Goal: Task Accomplishment & Management: Complete application form

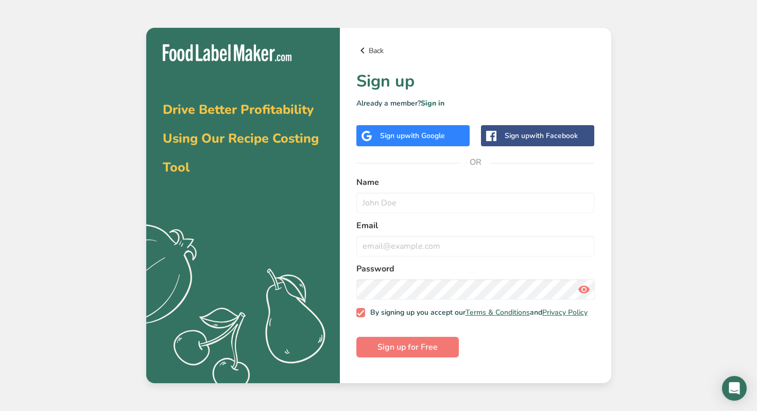
click at [366, 49] on icon at bounding box center [362, 50] width 12 height 19
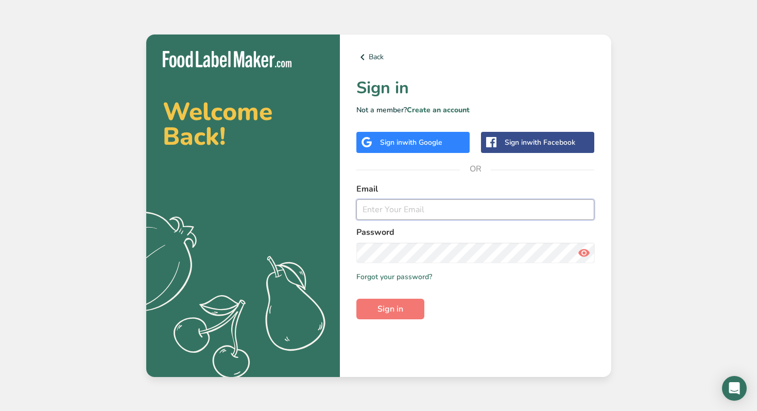
click at [399, 211] on input "email" at bounding box center [475, 209] width 238 height 21
type input "danica@naturalsolutions.llc"
click at [384, 318] on button "Sign in" at bounding box center [390, 309] width 68 height 21
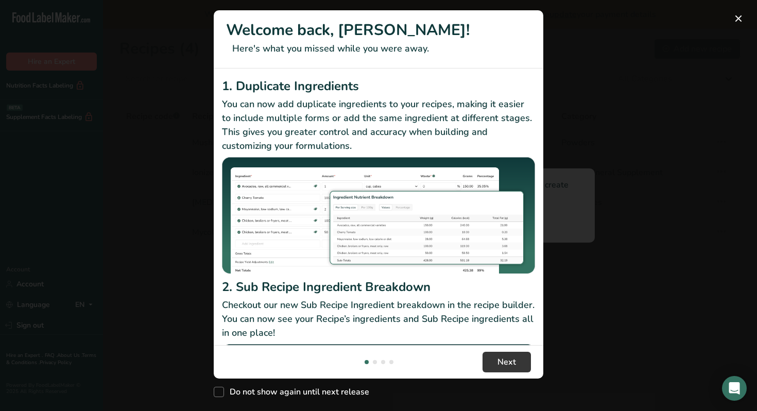
click at [427, 224] on div "1. Duplicate Ingredients You can now add duplicate ingredients to your recipes,…" at bounding box center [379, 206] width 330 height 277
click at [345, 393] on span "Do not show again until next release" at bounding box center [296, 392] width 145 height 10
click at [220, 393] on input "Do not show again until next release" at bounding box center [217, 392] width 7 height 7
checkbox input "true"
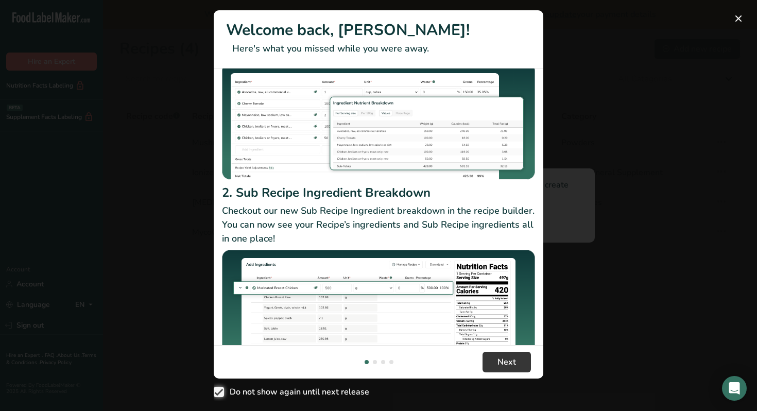
scroll to position [95, 0]
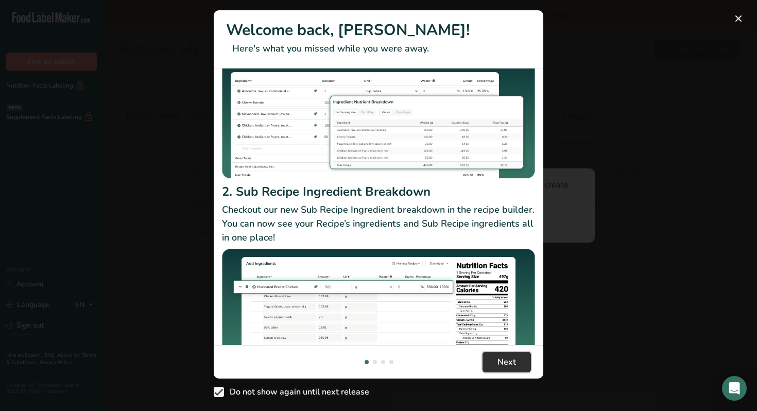
click at [511, 356] on span "Next" at bounding box center [506, 362] width 19 height 12
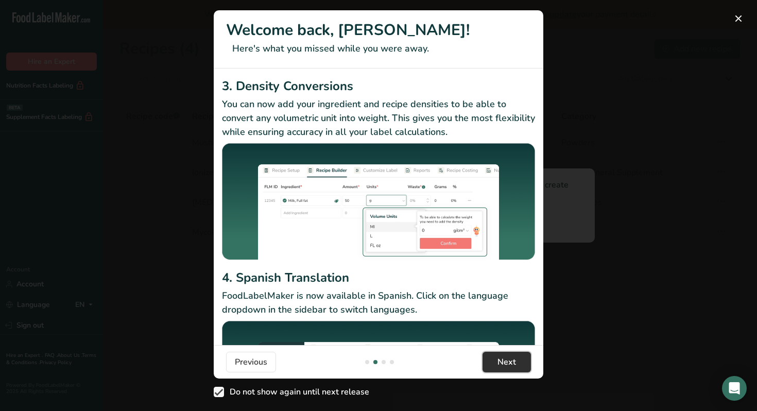
click at [509, 368] on button "Next" at bounding box center [507, 362] width 48 height 21
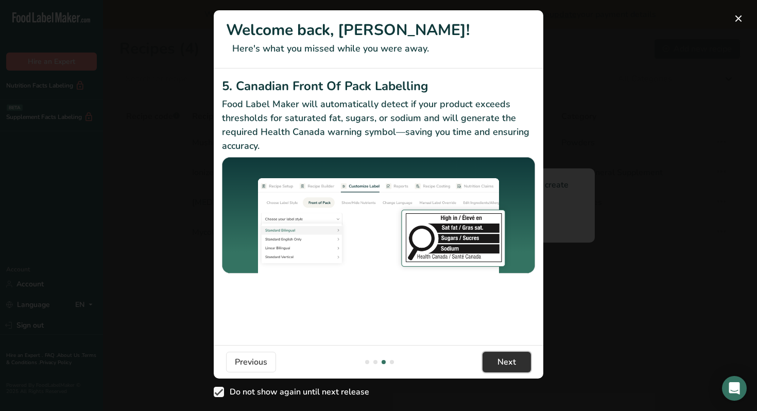
click at [509, 368] on button "Next" at bounding box center [507, 362] width 48 height 21
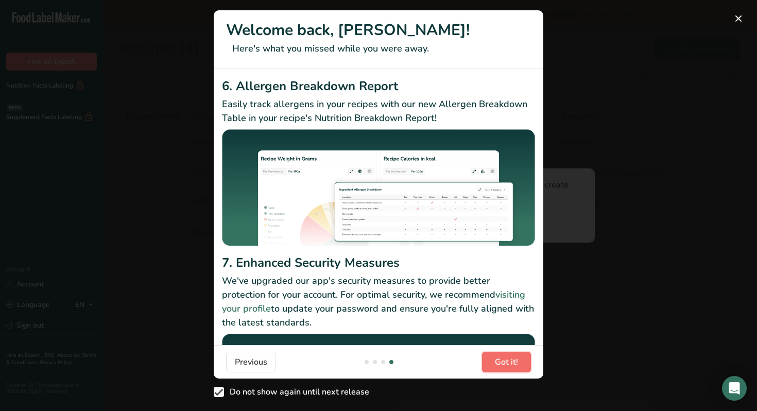
click at [509, 368] on button "Got it!" at bounding box center [506, 362] width 49 height 21
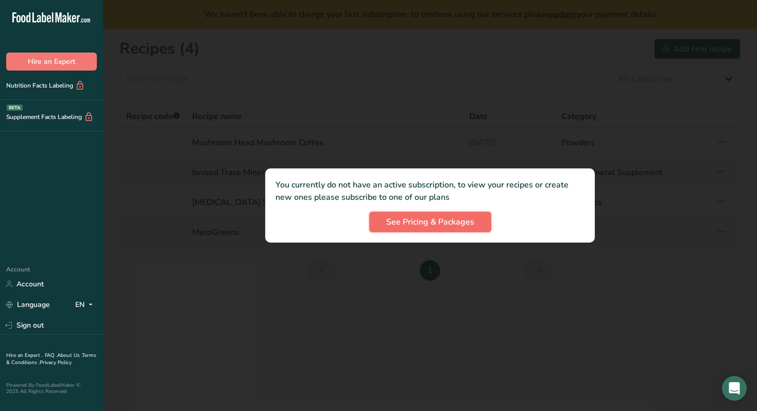
click at [434, 224] on span "See Pricing & Packages" at bounding box center [430, 222] width 88 height 12
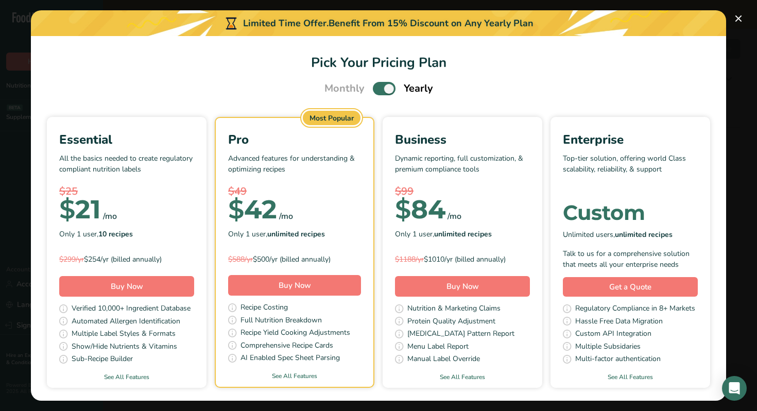
click at [166, 191] on div "$25" at bounding box center [126, 191] width 135 height 15
click at [128, 290] on span "Buy Now" at bounding box center [127, 286] width 32 height 10
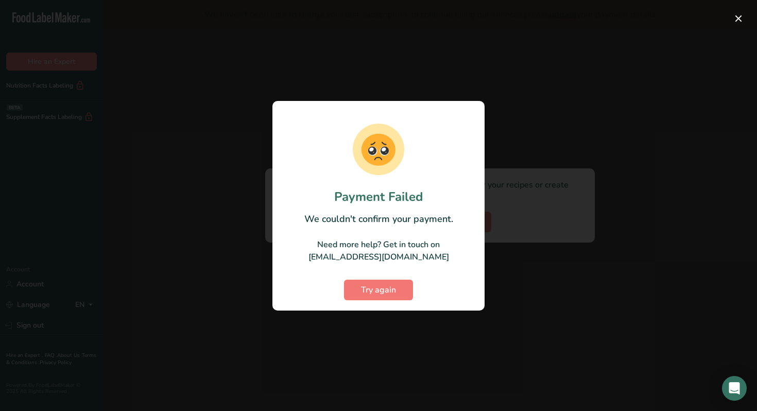
click at [441, 121] on section "Payment Failed We couldn't confirm your payment. Need more help? Get in touch o…" at bounding box center [378, 206] width 212 height 210
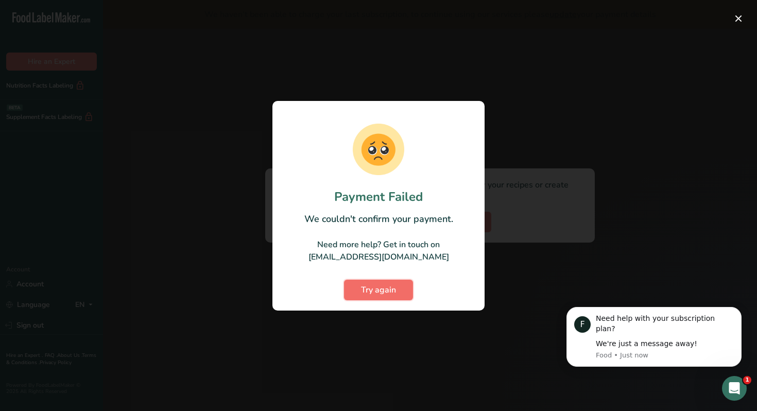
click at [373, 293] on span "Try again" at bounding box center [378, 290] width 35 height 12
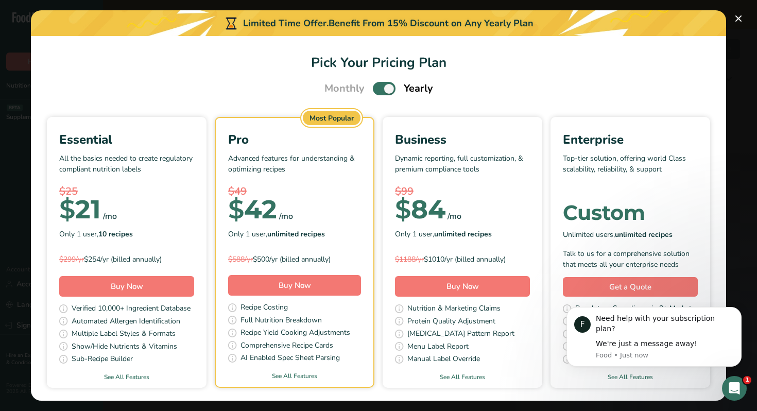
click at [339, 92] on span "Monthly" at bounding box center [344, 88] width 40 height 15
click at [340, 83] on span "Monthly" at bounding box center [344, 88] width 40 height 15
click at [393, 93] on label "Pick Your Pricing Plan Modal" at bounding box center [384, 88] width 23 height 13
click at [380, 92] on input "Pick Your Pricing Plan Modal" at bounding box center [376, 88] width 7 height 7
checkbox input "false"
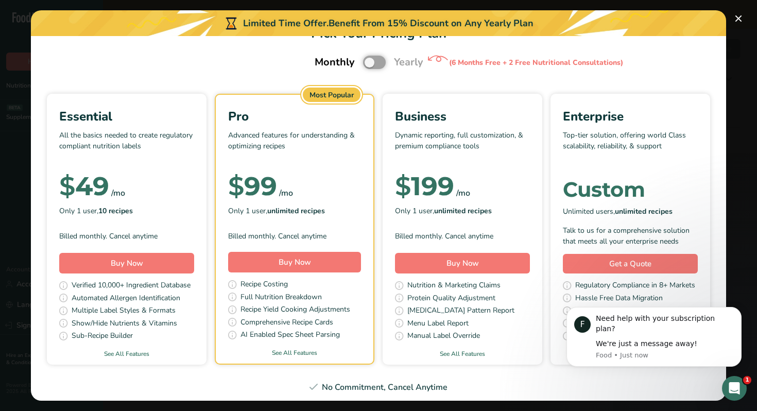
scroll to position [36, 0]
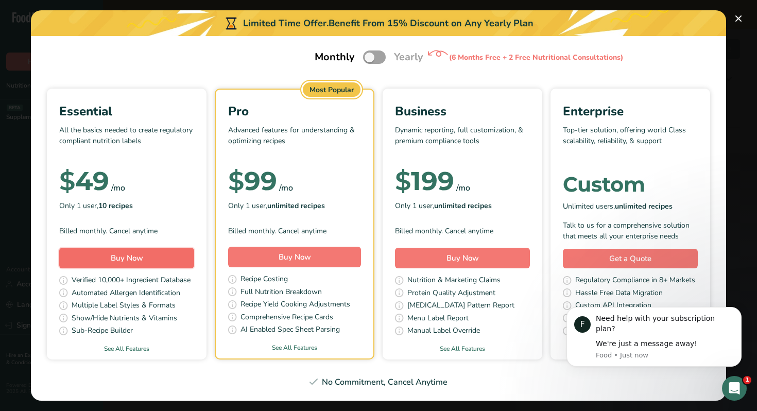
click at [152, 256] on button "Buy Now" at bounding box center [126, 258] width 135 height 21
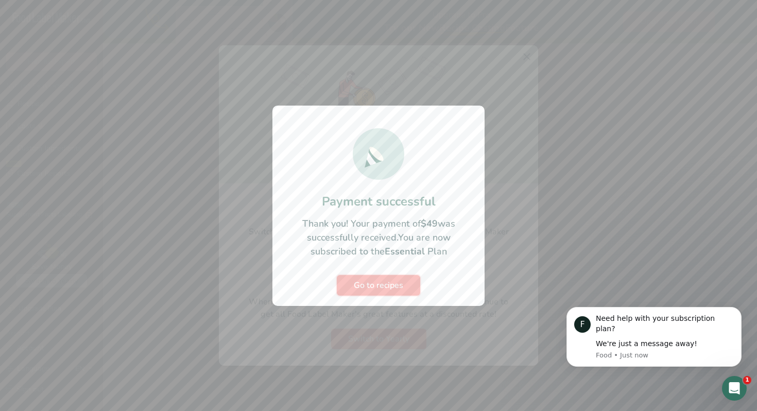
click at [383, 288] on span "Go to recipes" at bounding box center [378, 285] width 49 height 12
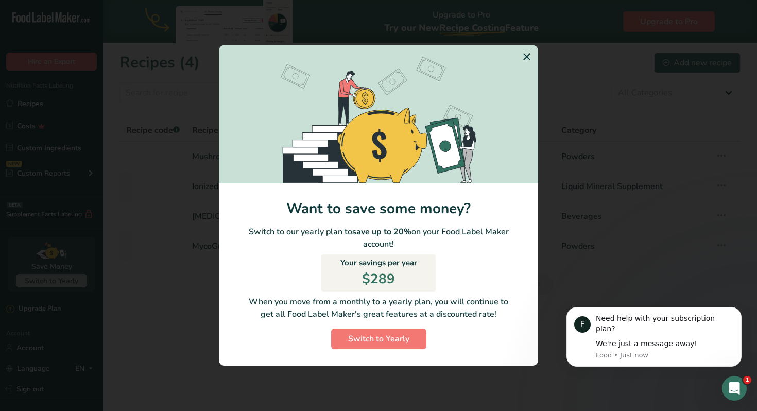
click at [529, 58] on icon "Switch to Yearly Modal" at bounding box center [527, 56] width 12 height 19
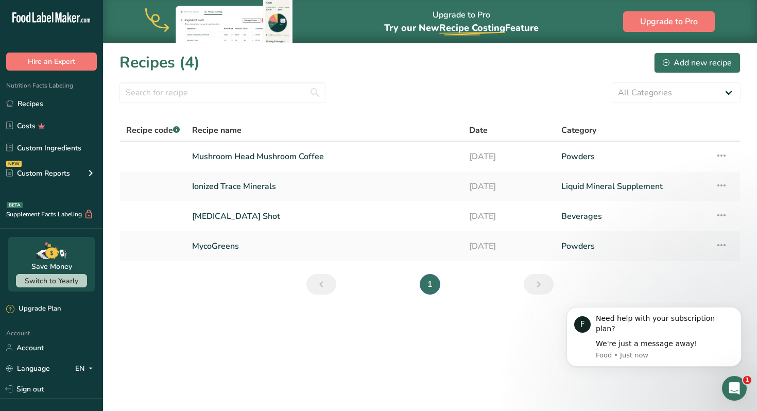
click at [483, 340] on main "Upgrade to Pro Try our New Recipe Costing .a-29{fill:none;stroke-linecap:round;…" at bounding box center [378, 205] width 757 height 411
click at [684, 64] on div "Add new recipe" at bounding box center [697, 63] width 69 height 12
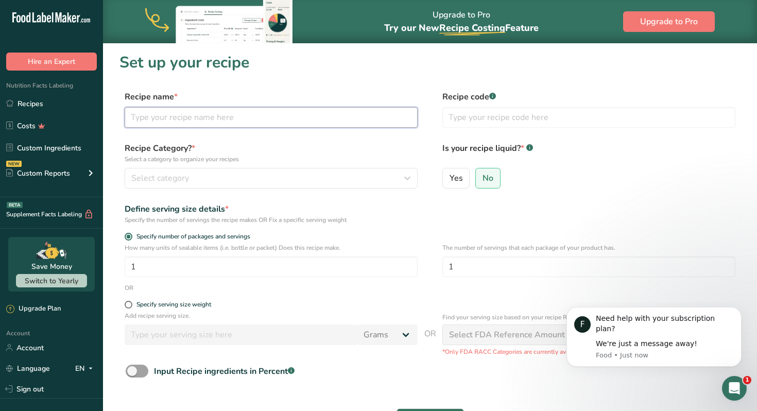
click at [359, 123] on input "text" at bounding box center [271, 117] width 293 height 21
type input "Milk Chocolate Bon Bon"
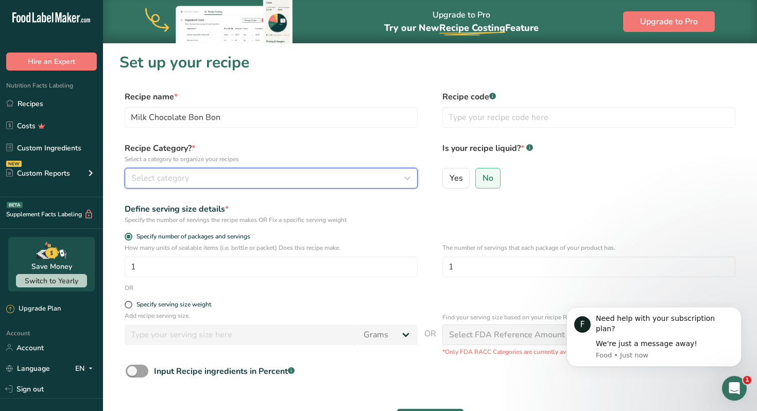
click at [284, 179] on div "Select category" at bounding box center [267, 178] width 273 height 12
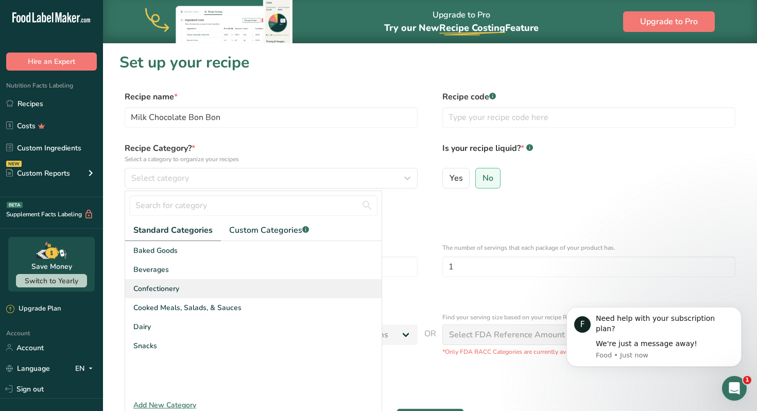
click at [170, 287] on span "Confectionery" at bounding box center [156, 288] width 46 height 11
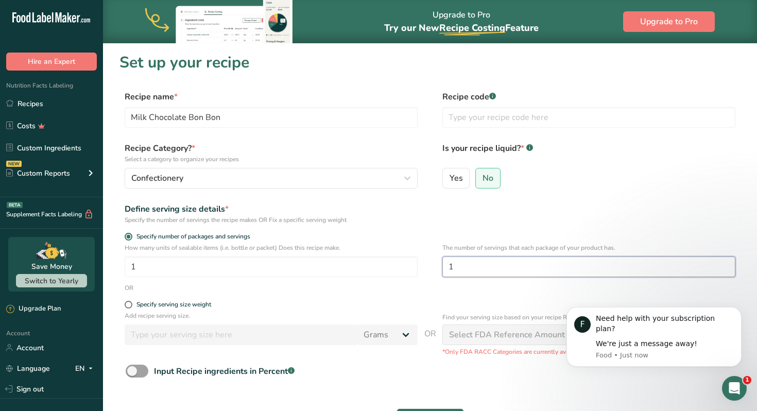
click at [474, 270] on input "1" at bounding box center [588, 266] width 293 height 21
type input "10"
click at [434, 298] on form "Recipe name * Milk Chocolate Bon Bon Recipe code .a-a{fill:#347362;}.b-a{fill:#…" at bounding box center [429, 273] width 621 height 365
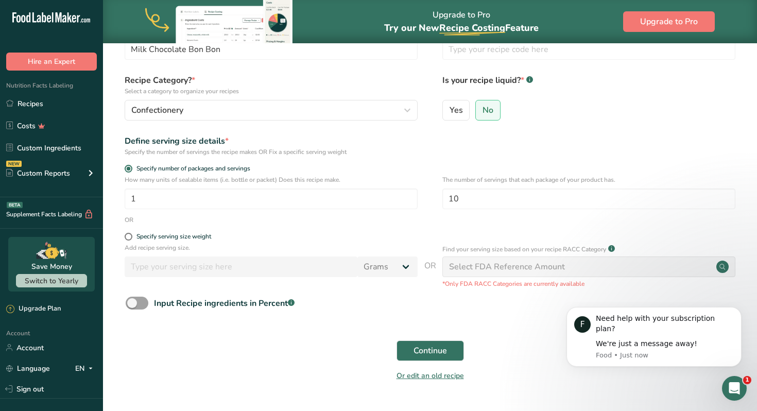
scroll to position [94, 0]
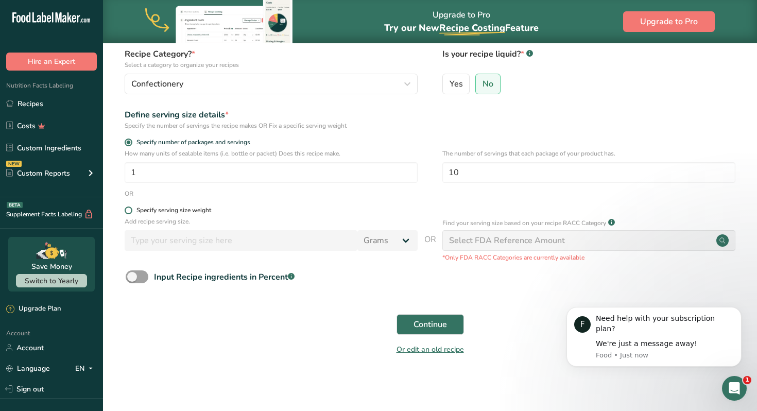
click at [128, 212] on span at bounding box center [129, 211] width 8 height 8
click at [128, 212] on input "Specify serving size weight" at bounding box center [128, 210] width 7 height 7
radio input "true"
radio input "false"
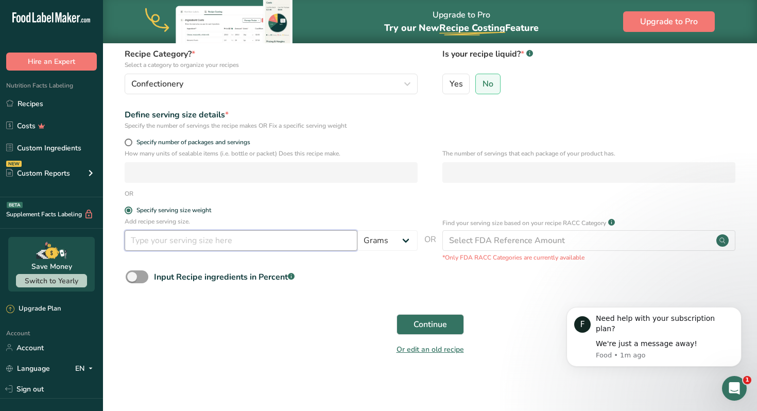
click at [169, 242] on input "number" at bounding box center [241, 240] width 233 height 21
type input "6.5"
click at [285, 331] on div "Continue" at bounding box center [429, 324] width 621 height 33
click at [419, 200] on form "Recipe name * Milk Chocolate Bon Bon Recipe code .a-a{fill:#347362;}.b-a{fill:#…" at bounding box center [429, 178] width 621 height 365
click at [127, 137] on form "Recipe name * Milk Chocolate Bon Bon Recipe code .a-a{fill:#347362;}.b-a{fill:#…" at bounding box center [429, 178] width 621 height 365
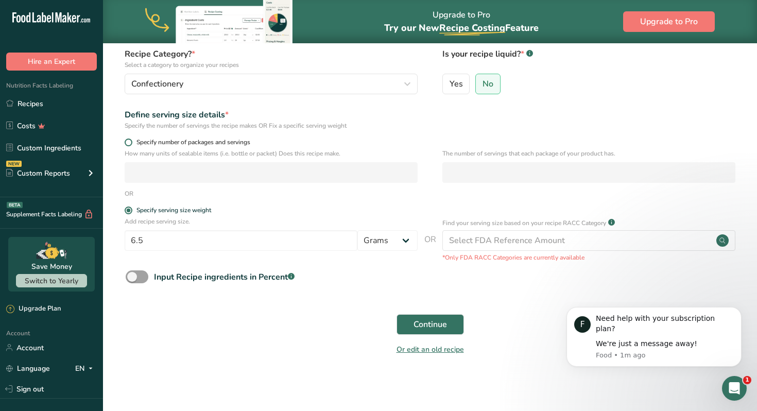
click at [128, 141] on span at bounding box center [129, 143] width 8 height 8
click at [128, 141] on input "Specify number of packages and servings" at bounding box center [128, 142] width 7 height 7
radio input "true"
radio input "false"
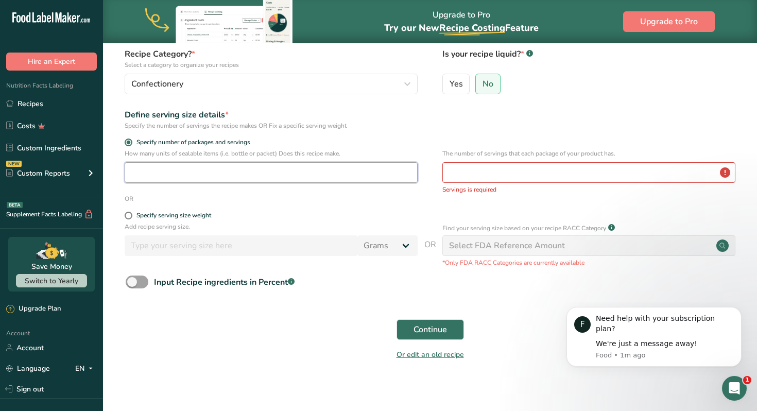
click at [148, 174] on input "number" at bounding box center [271, 172] width 293 height 21
type input "1"
click at [476, 175] on input "number" at bounding box center [588, 172] width 293 height 21
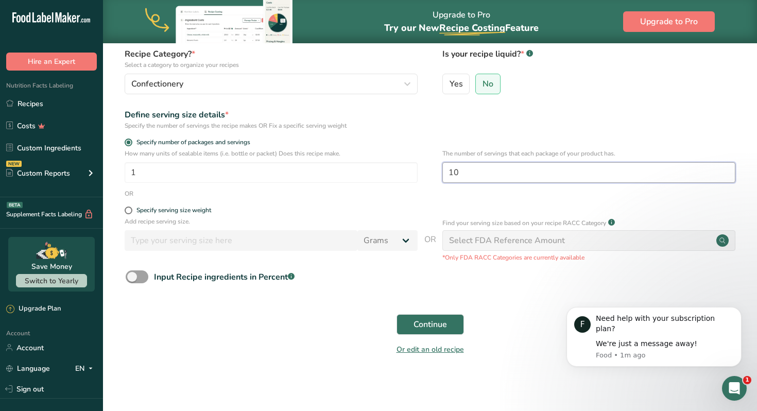
type input "10"
click at [477, 200] on form "Recipe name * Milk Chocolate Bon Bon Recipe code .a-a{fill:#347362;}.b-a{fill:#…" at bounding box center [429, 178] width 621 height 365
click at [506, 117] on div "Define serving size details * Specify the number of servings the recipe makes O…" at bounding box center [429, 120] width 621 height 22
click at [134, 276] on span at bounding box center [137, 276] width 23 height 13
click at [132, 276] on input "Input Recipe ingredients in Percent .a-a{fill:#347362;}.b-a{fill:#fff;}" at bounding box center [129, 276] width 7 height 7
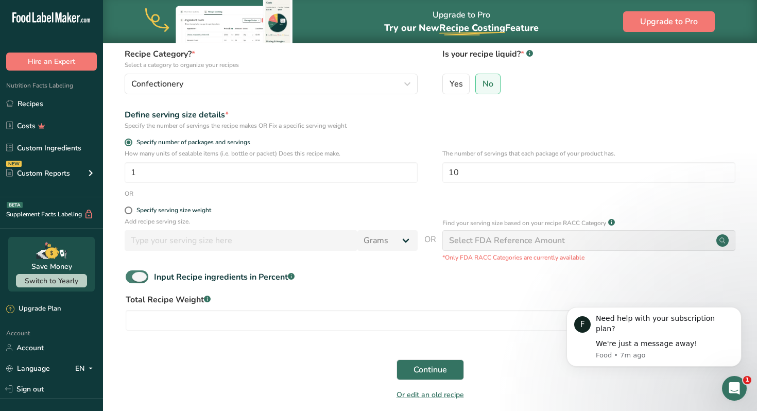
click at [134, 276] on span at bounding box center [137, 276] width 23 height 13
click at [132, 276] on input "Input Recipe ingredients in Percent .a-a{fill:#347362;}.b-a{fill:#fff;}" at bounding box center [129, 276] width 7 height 7
checkbox input "false"
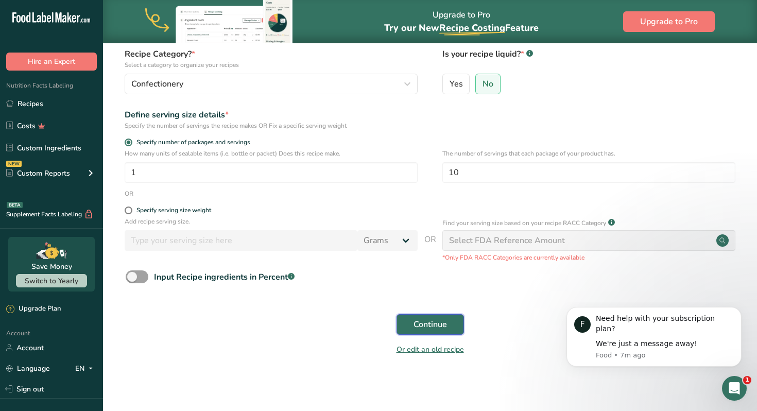
click at [439, 324] on span "Continue" at bounding box center [430, 324] width 33 height 12
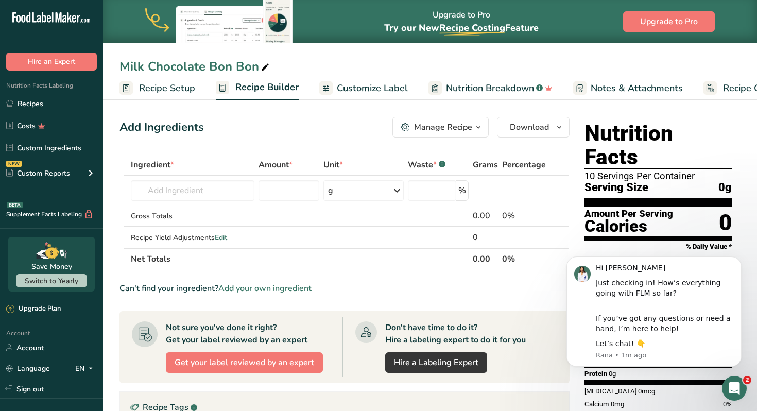
click at [154, 85] on span "Recipe Setup" at bounding box center [167, 88] width 56 height 14
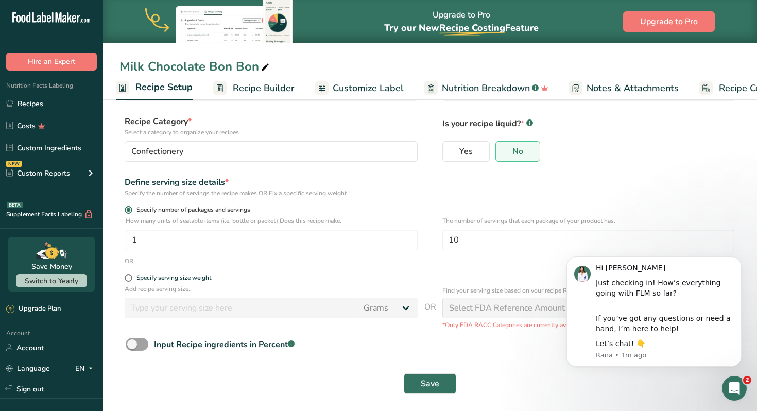
scroll to position [59, 0]
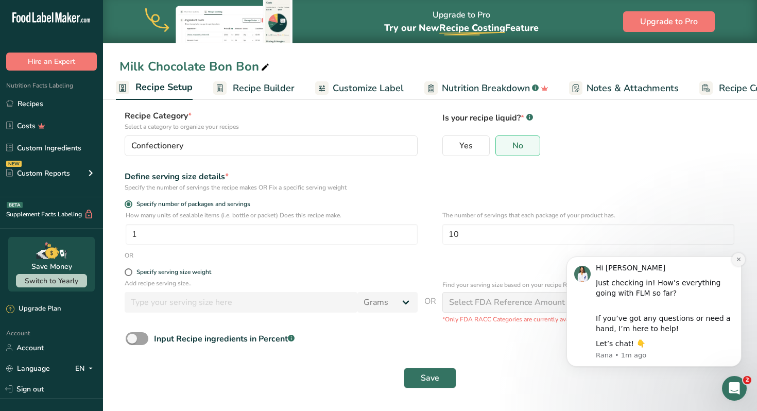
click at [737, 260] on icon "Dismiss notification" at bounding box center [738, 259] width 4 height 4
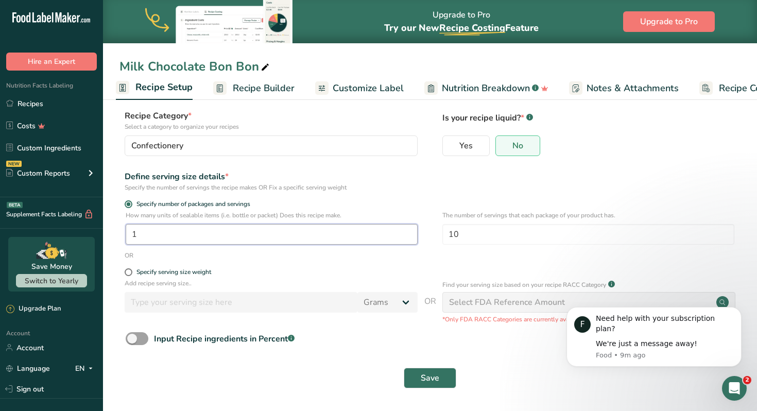
click at [164, 234] on input "1" at bounding box center [272, 234] width 292 height 21
click at [414, 268] on form "Recipe name * Milk Chocolate Bon Bon Recipe code .a-a{fill:#347362;}.b-a{fill:#…" at bounding box center [429, 226] width 621 height 336
click at [253, 95] on link "Recipe Builder" at bounding box center [253, 88] width 81 height 23
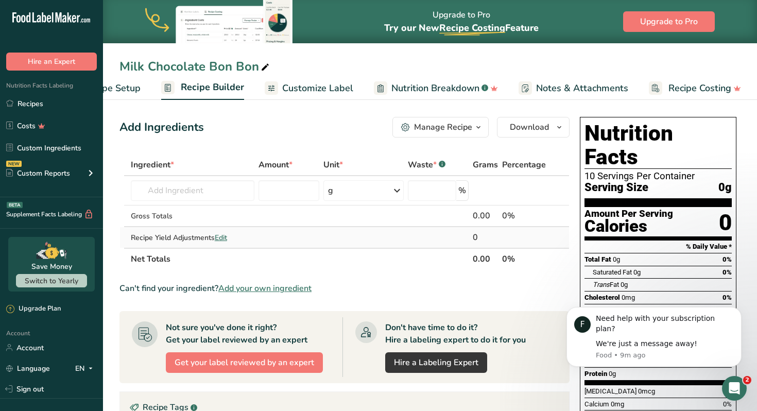
click at [222, 238] on span "Edit" at bounding box center [221, 238] width 12 height 10
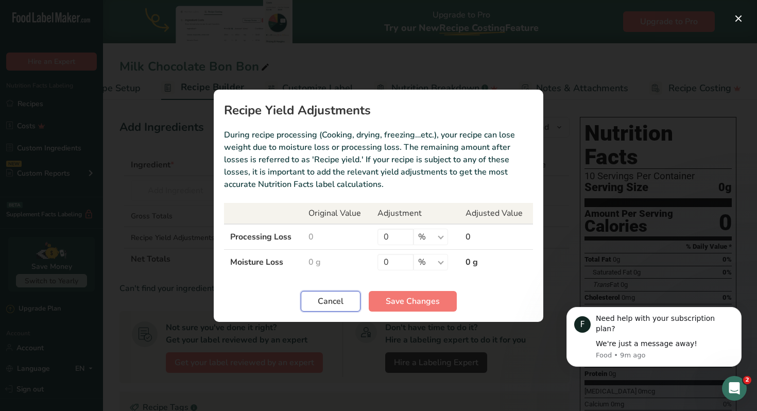
click at [345, 306] on button "Cancel" at bounding box center [331, 301] width 60 height 21
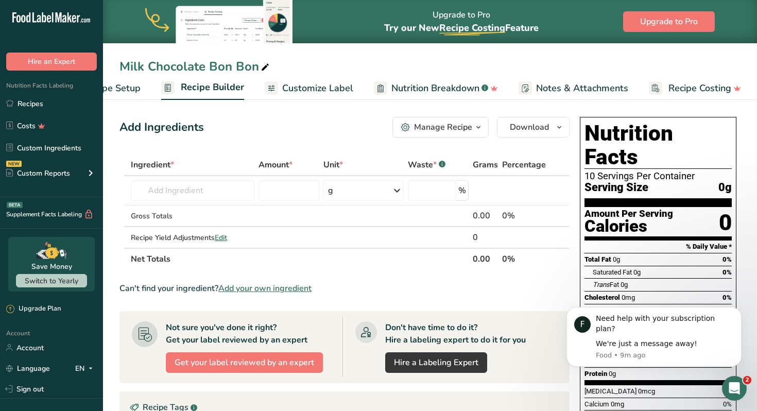
click at [469, 127] on div "Manage Recipe" at bounding box center [443, 127] width 58 height 12
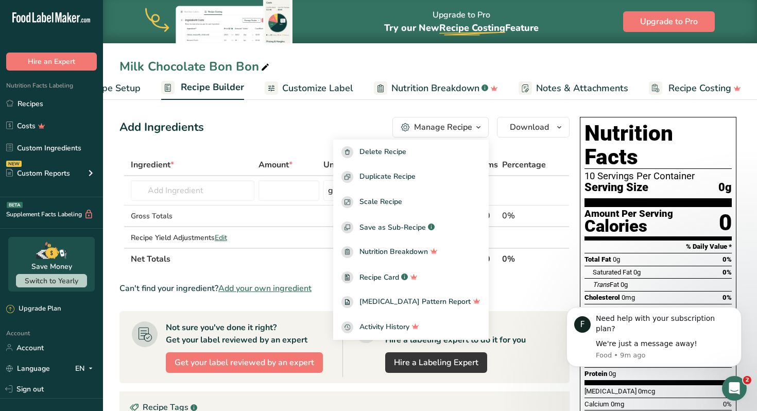
click at [266, 133] on div "Add Ingredients Manage Recipe Delete Recipe Duplicate Recipe Scale Recipe Save …" at bounding box center [344, 127] width 450 height 21
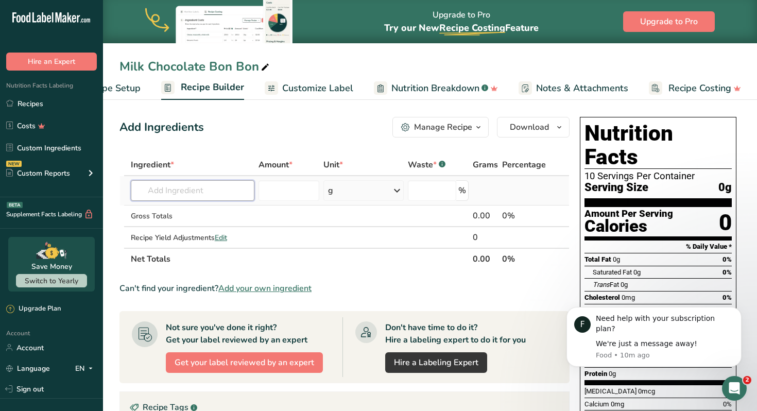
click at [173, 197] on input "text" at bounding box center [193, 190] width 124 height 21
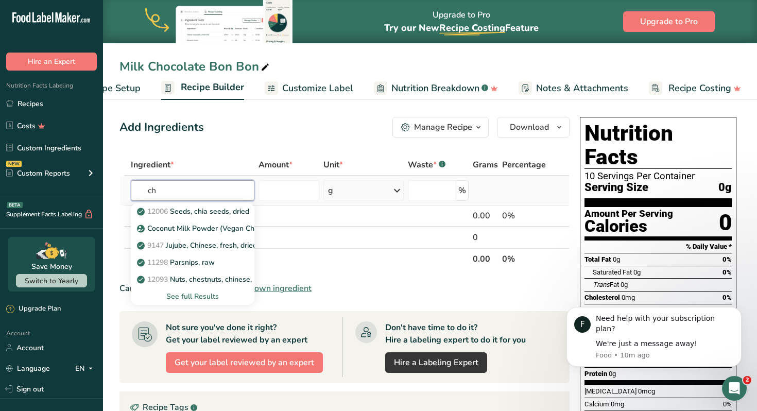
type input "c"
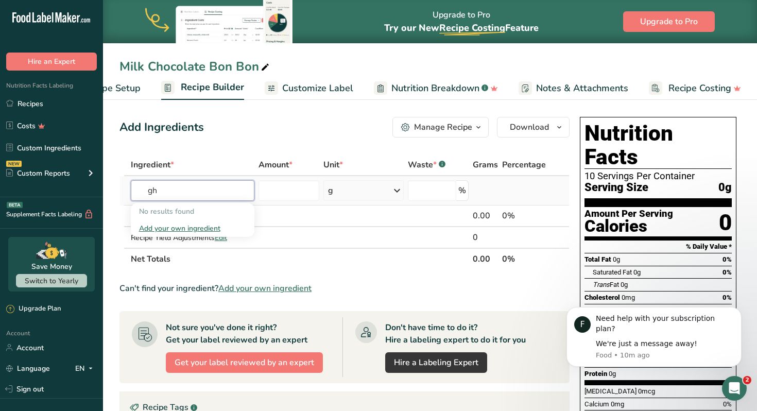
type input "g"
type input "gh"
click at [208, 270] on section "Ingredient * Amount * Unit * Waste * .a-a{fill:#347362;}.b-a{fill:#fff;} Grams …" at bounding box center [344, 377] width 450 height 447
click at [259, 285] on span "Add your own ingredient" at bounding box center [264, 288] width 93 height 12
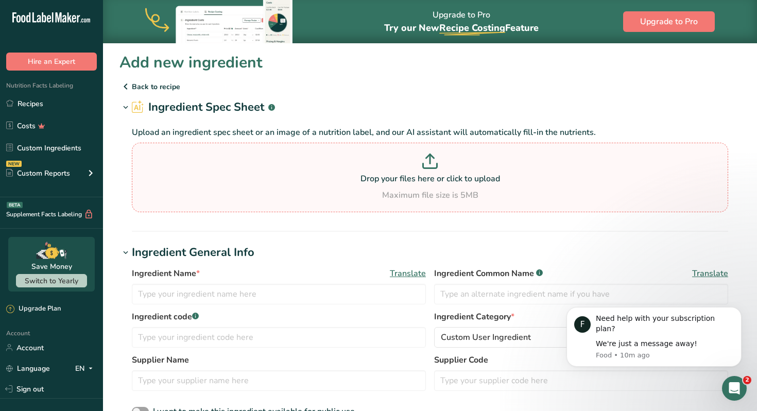
click at [427, 166] on icon at bounding box center [429, 160] width 15 height 15
click at [427, 166] on input "Drop your files here or click to upload Maximum file size is 5MB" at bounding box center [430, 178] width 596 height 70
type input "C:\fakepath\stanfordmilkchocolatewaferproductspecification27661286_1_.pdf"
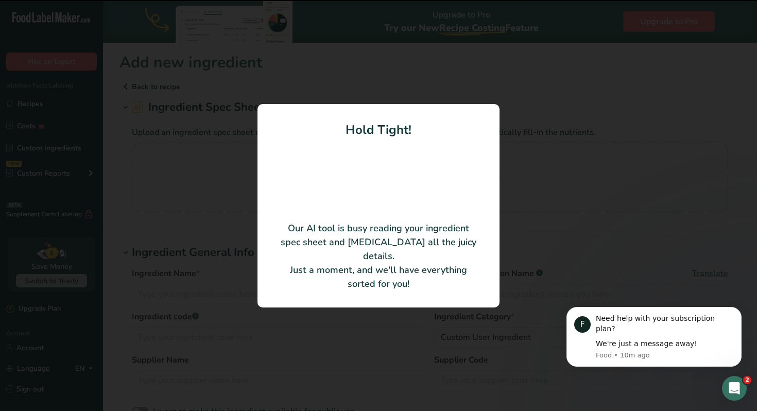
type input "Stanford Milk Chocolate Wafers"
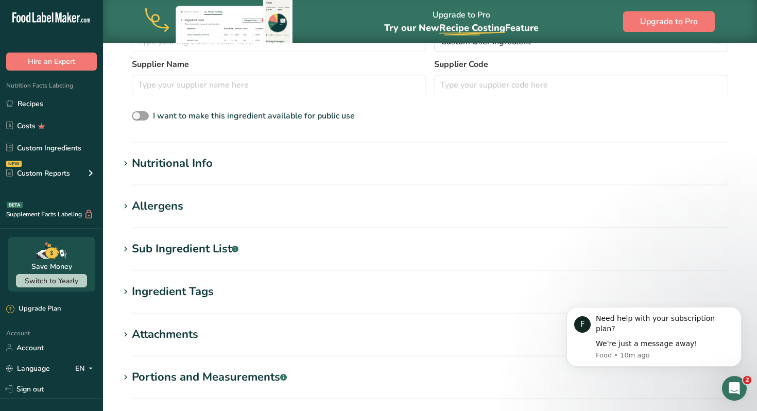
scroll to position [283, 0]
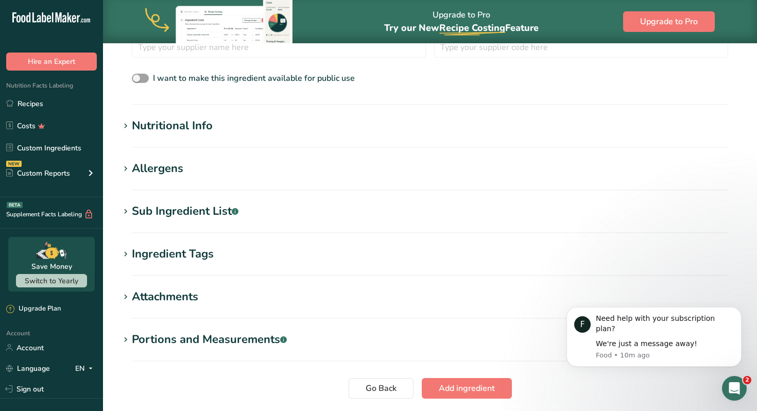
click at [128, 125] on icon at bounding box center [125, 126] width 9 height 14
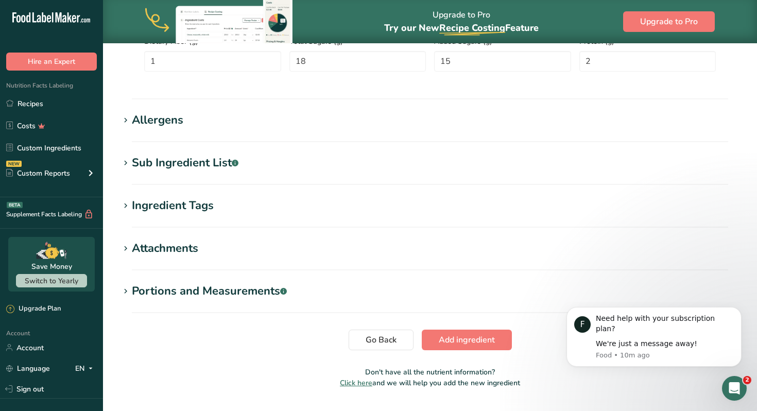
scroll to position [597, 0]
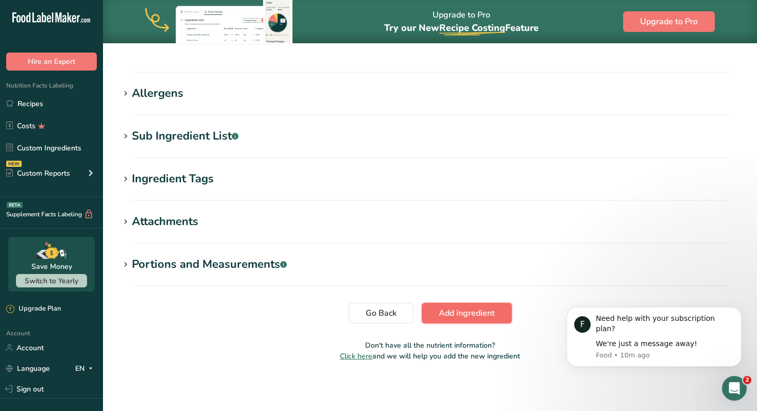
click at [451, 314] on span "Add ingredient" at bounding box center [467, 313] width 56 height 12
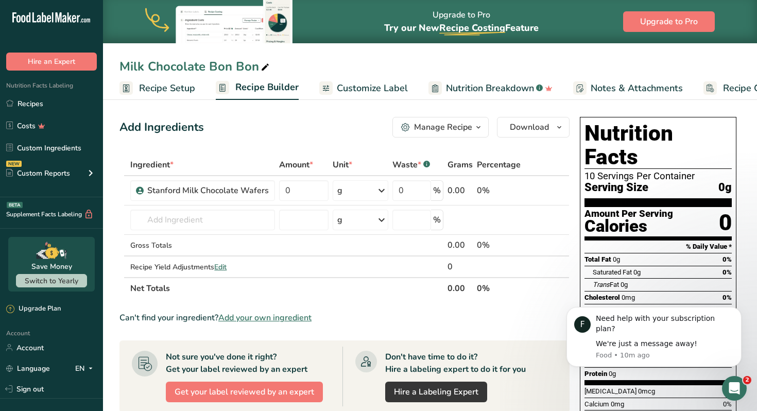
scroll to position [4, 0]
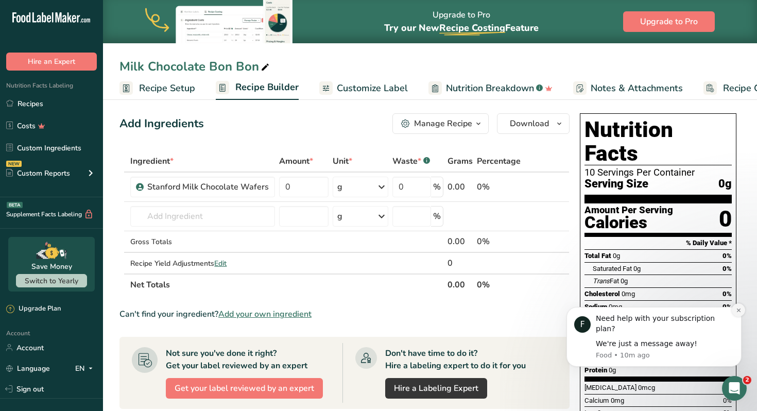
click at [737, 313] on icon "Dismiss notification" at bounding box center [739, 310] width 6 height 6
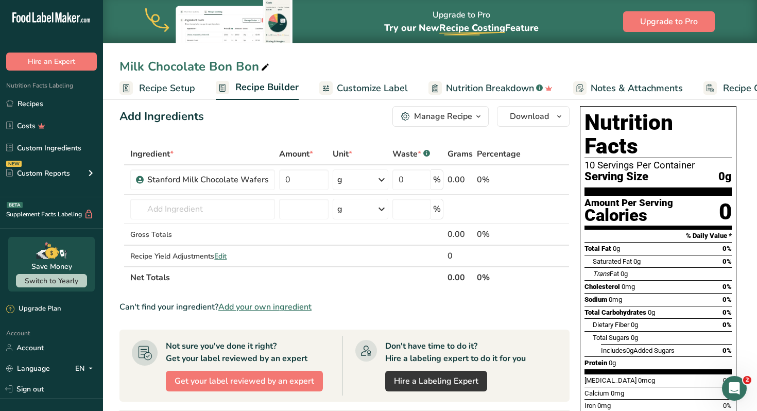
scroll to position [13, 0]
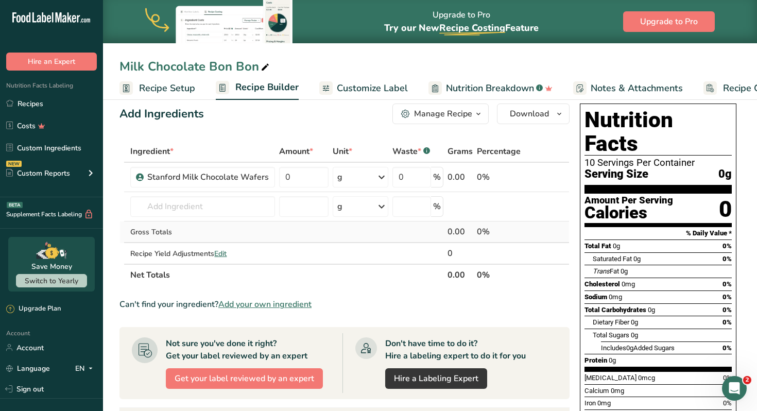
click at [301, 235] on td at bounding box center [304, 232] width 54 height 22
click at [297, 179] on input "0" at bounding box center [303, 177] width 49 height 21
type input "6.3"
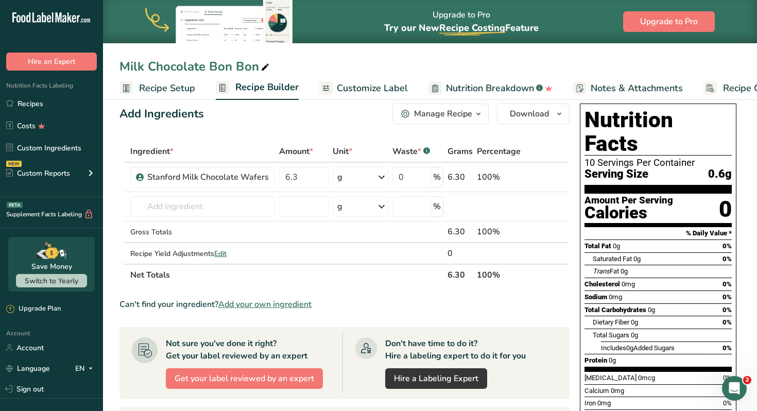
click at [179, 90] on span "Recipe Setup" at bounding box center [167, 88] width 56 height 14
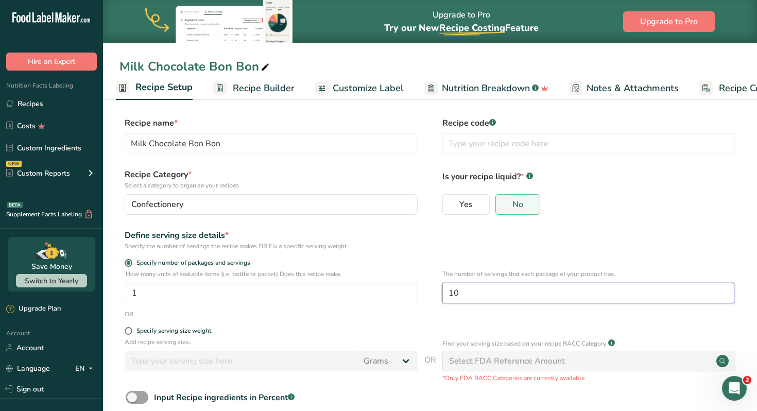
click at [478, 298] on input "10" at bounding box center [588, 293] width 292 height 21
type input "1"
click at [621, 219] on div "Yes No" at bounding box center [588, 207] width 293 height 27
click at [236, 89] on span "Recipe Builder" at bounding box center [264, 88] width 62 height 14
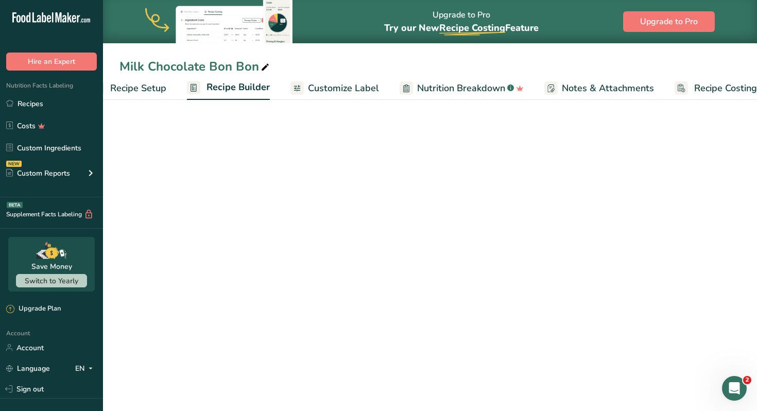
scroll to position [0, 55]
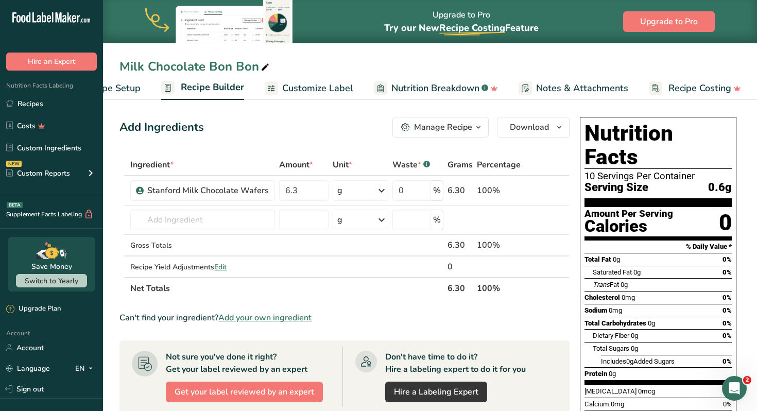
click at [128, 85] on span "Recipe Setup" at bounding box center [112, 88] width 56 height 14
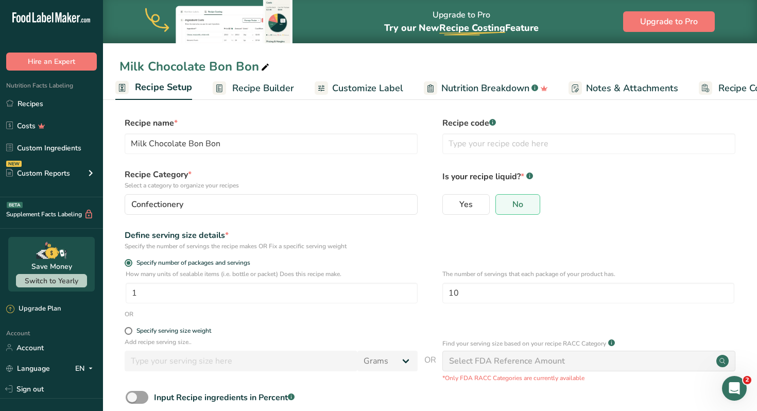
scroll to position [0, 4]
click at [459, 292] on input "10" at bounding box center [588, 293] width 292 height 21
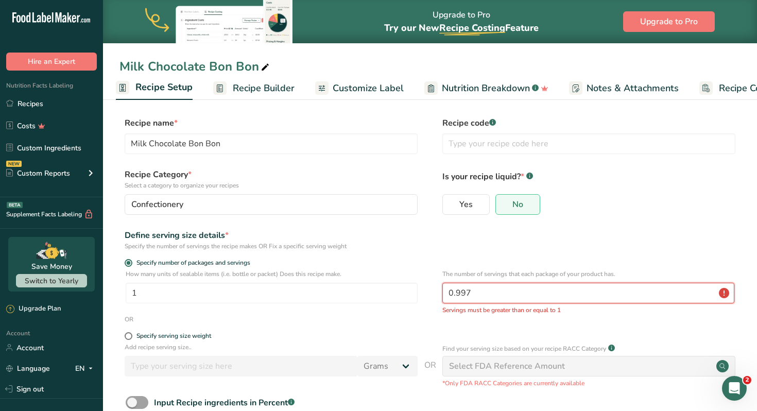
scroll to position [64, 0]
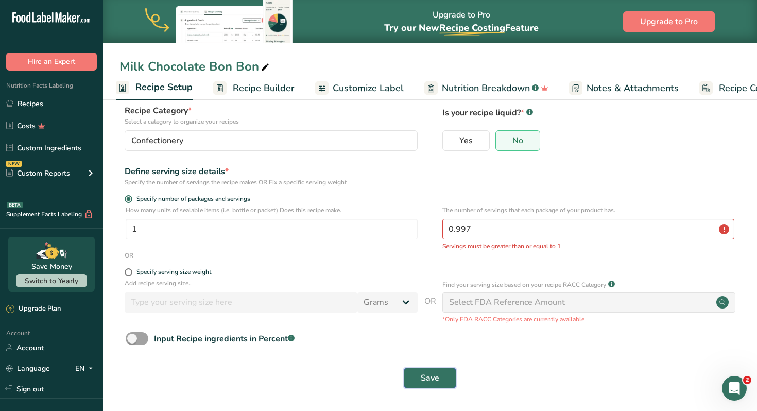
click at [430, 381] on span "Save" at bounding box center [430, 378] width 19 height 12
click at [462, 234] on input "0.997" at bounding box center [588, 229] width 292 height 21
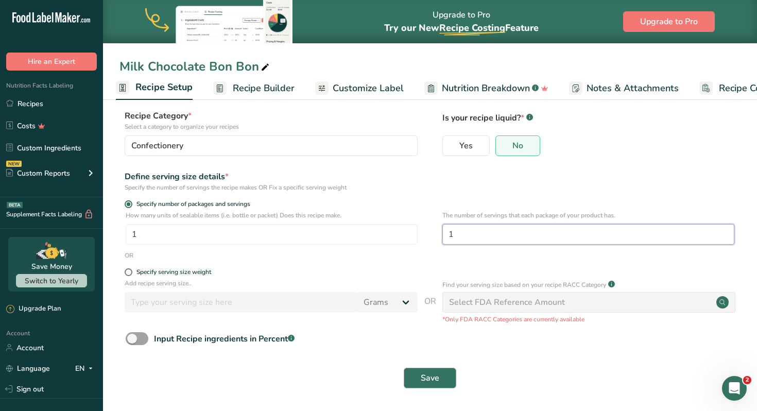
type input "1"
click at [420, 377] on button "Save" at bounding box center [430, 378] width 53 height 21
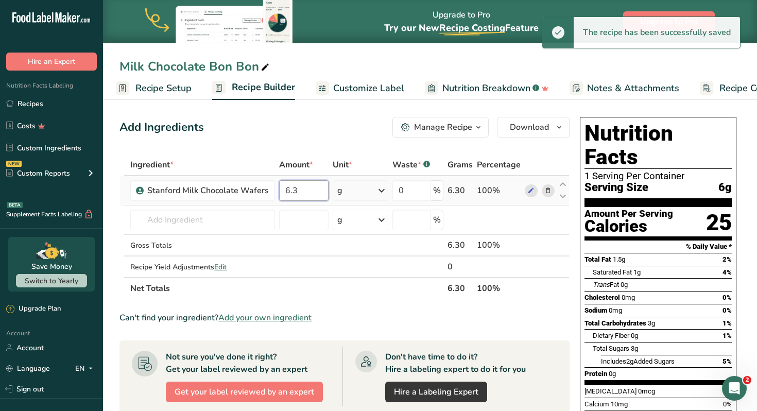
click at [303, 194] on input "6.3" at bounding box center [303, 190] width 49 height 21
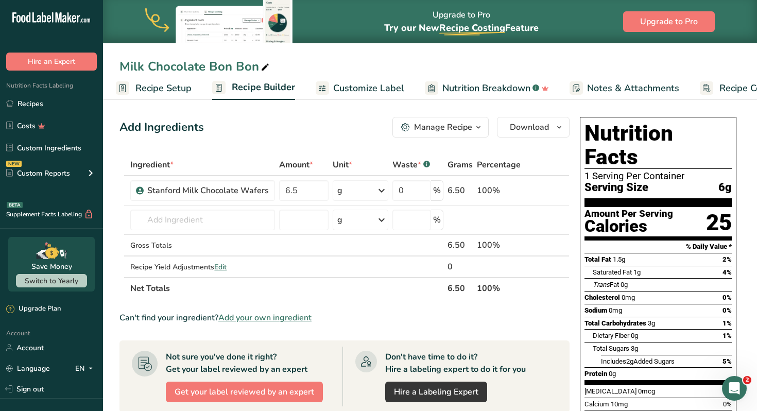
click at [339, 117] on div "Add Ingredients Manage Recipe Delete Recipe Duplicate Recipe Scale Recipe Save …" at bounding box center [344, 127] width 450 height 21
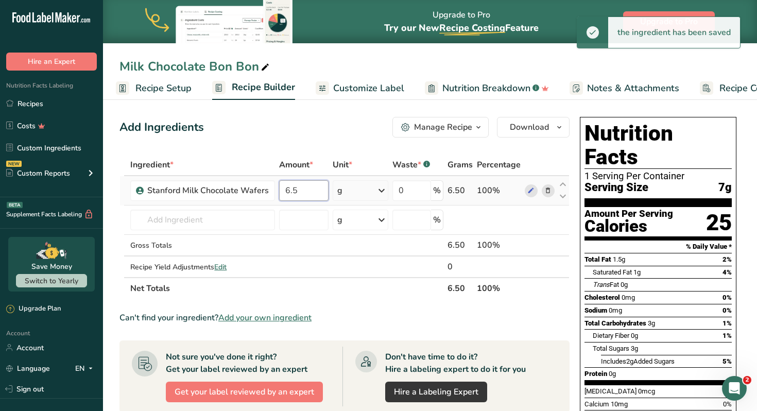
click at [298, 190] on input "6.5" at bounding box center [303, 190] width 49 height 21
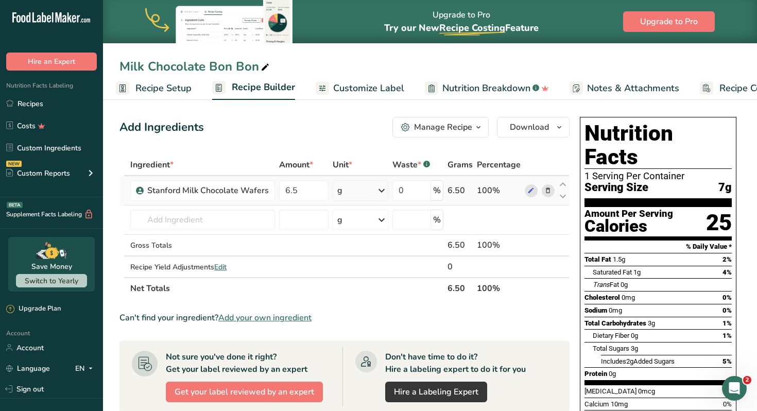
click at [485, 187] on div "Ingredient * Amount * Unit * Waste * .a-a{fill:#347362;}.b-a{fill:#fff;} Grams …" at bounding box center [344, 226] width 450 height 145
click at [535, 190] on icon at bounding box center [530, 190] width 7 height 11
click at [406, 312] on div "Can't find your ingredient? Add your own ingredient" at bounding box center [344, 318] width 450 height 12
click at [657, 181] on div "Serving Size 7g" at bounding box center [657, 187] width 147 height 13
click at [729, 181] on span "7g" at bounding box center [724, 187] width 13 height 13
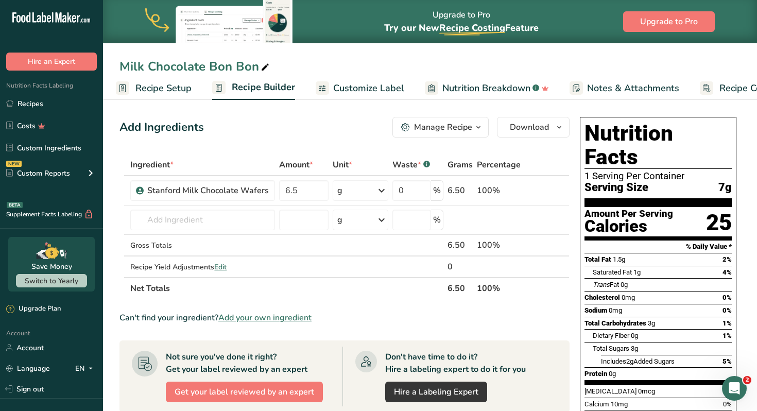
click at [724, 181] on span "7g" at bounding box center [724, 187] width 13 height 13
click at [307, 186] on input "6.5" at bounding box center [303, 190] width 49 height 21
click at [355, 298] on div "Ingredient * Amount * Unit * Waste * .a-a{fill:#347362;}.b-a{fill:#fff;} Grams …" at bounding box center [344, 226] width 450 height 145
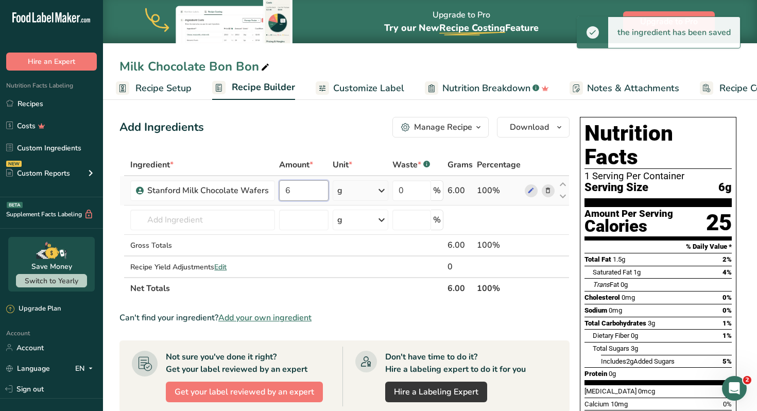
click at [295, 194] on input "6" at bounding box center [303, 190] width 49 height 21
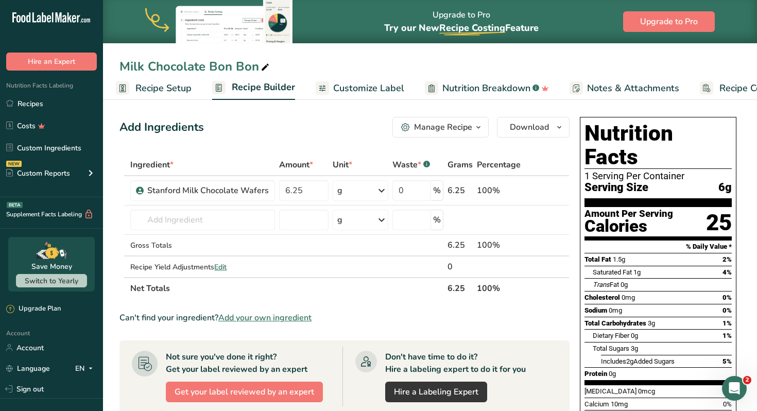
click at [324, 119] on div "Add Ingredients Manage Recipe Delete Recipe Duplicate Recipe Scale Recipe Save …" at bounding box center [344, 127] width 450 height 21
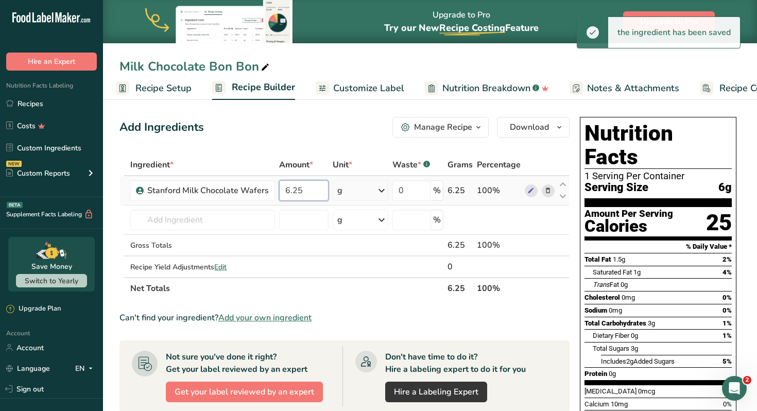
click at [296, 188] on input "6.25" at bounding box center [303, 190] width 49 height 21
click at [305, 188] on input "6.25" at bounding box center [303, 190] width 49 height 21
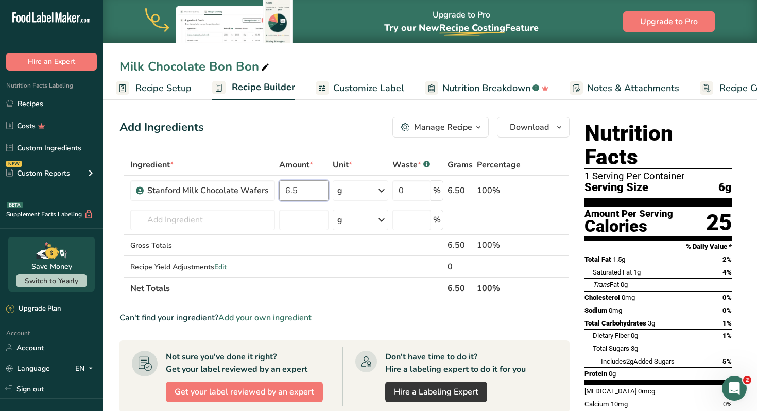
type input "6.5"
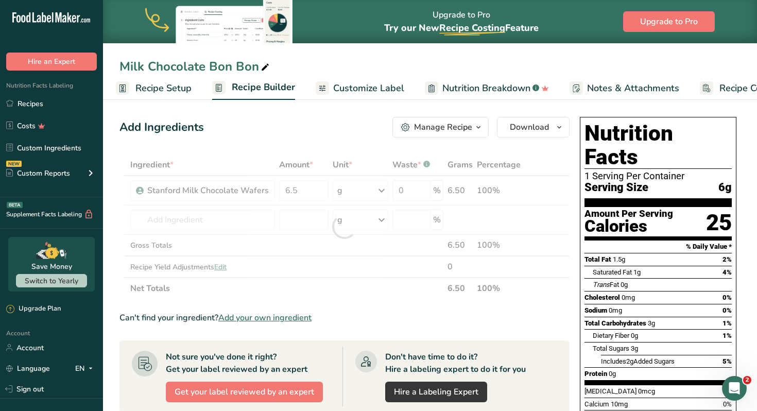
click at [314, 128] on div "Add Ingredients Manage Recipe Delete Recipe Duplicate Recipe Scale Recipe Save …" at bounding box center [344, 127] width 450 height 21
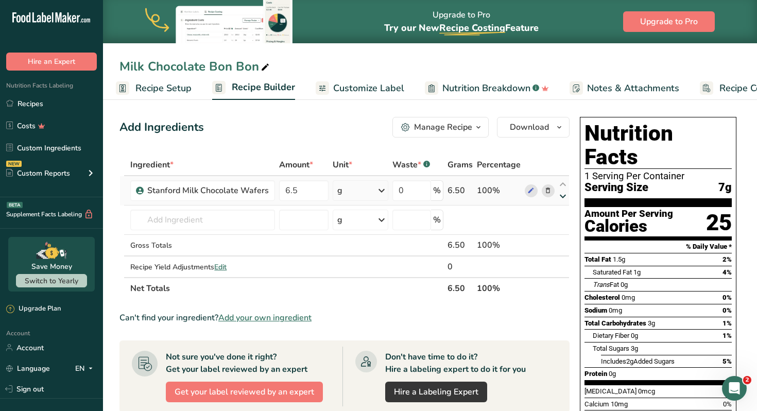
click at [562, 199] on icon at bounding box center [563, 197] width 12 height 8
click at [562, 196] on icon at bounding box center [563, 197] width 12 height 8
click at [562, 182] on icon at bounding box center [563, 185] width 12 height 8
click at [544, 130] on span "Download" at bounding box center [529, 127] width 39 height 12
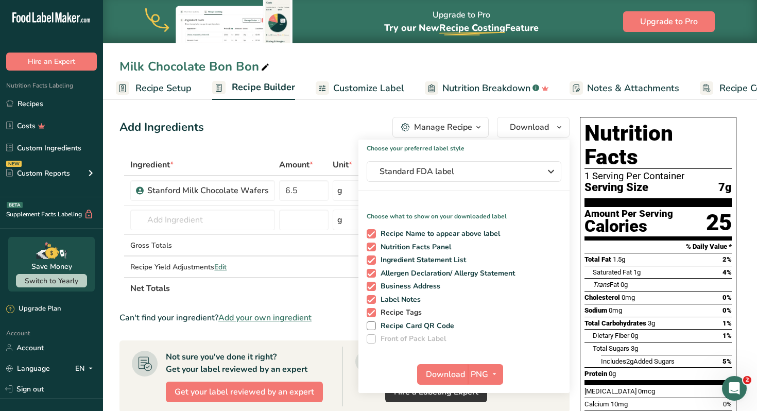
click at [370, 313] on span at bounding box center [371, 312] width 9 height 9
click at [370, 313] on input "Recipe Tags" at bounding box center [370, 312] width 7 height 7
checkbox input "false"
click at [372, 286] on span at bounding box center [371, 286] width 9 height 9
click at [372, 286] on input "Business Address" at bounding box center [370, 286] width 7 height 7
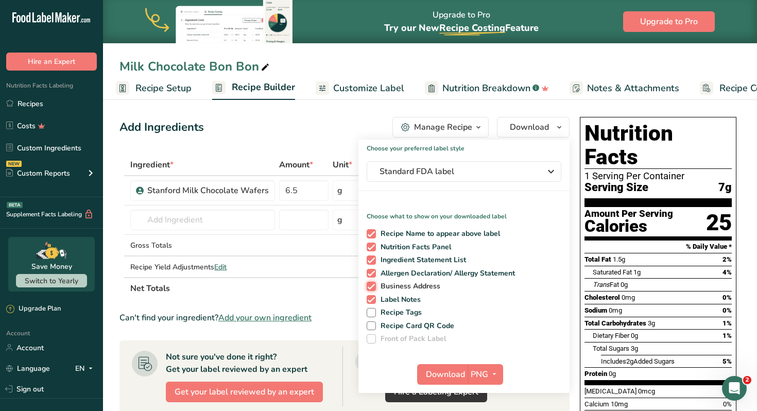
checkbox input "false"
click at [372, 299] on span at bounding box center [371, 299] width 9 height 9
click at [372, 299] on input "Label Notes" at bounding box center [370, 299] width 7 height 7
checkbox input "false"
click at [374, 232] on span at bounding box center [371, 233] width 9 height 9
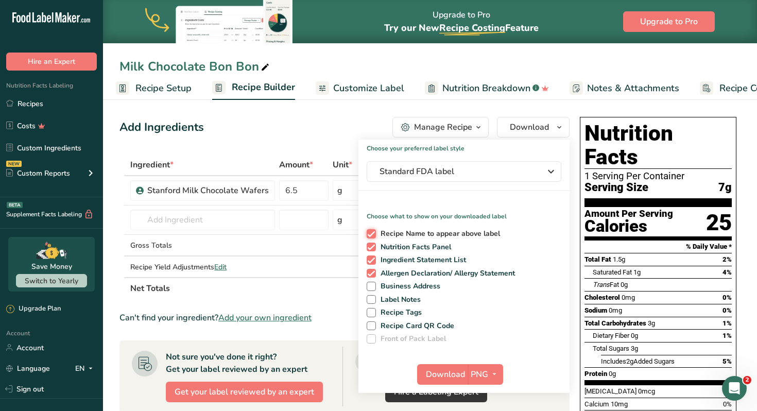
click at [373, 232] on input "Recipe Name to appear above label" at bounding box center [370, 233] width 7 height 7
checkbox input "false"
click at [498, 376] on span "button" at bounding box center [494, 374] width 12 height 12
click at [516, 366] on div "Download PNG PNG BMP SVG PDF TXT" at bounding box center [463, 376] width 211 height 33
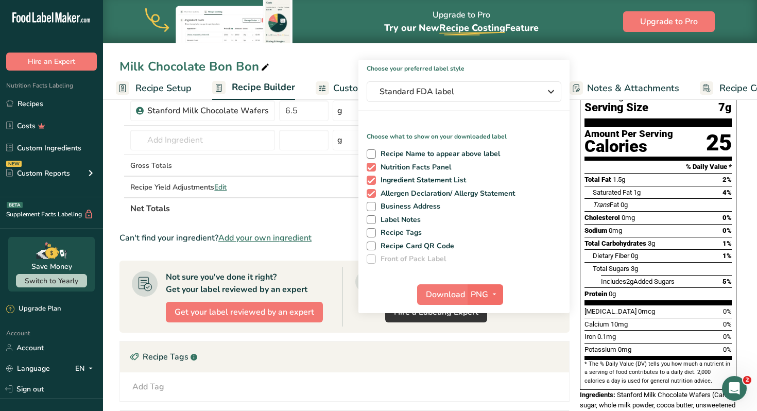
scroll to position [84, 0]
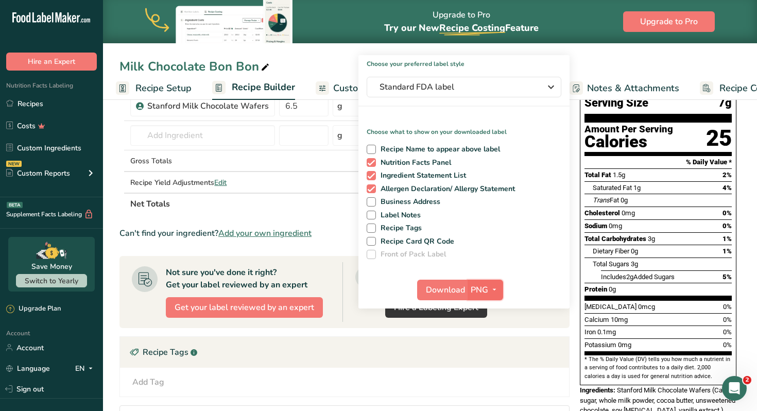
click at [489, 288] on span "button" at bounding box center [494, 290] width 12 height 12
click at [486, 360] on link "PDF" at bounding box center [486, 361] width 33 height 17
click at [451, 294] on span "Download" at bounding box center [445, 290] width 39 height 12
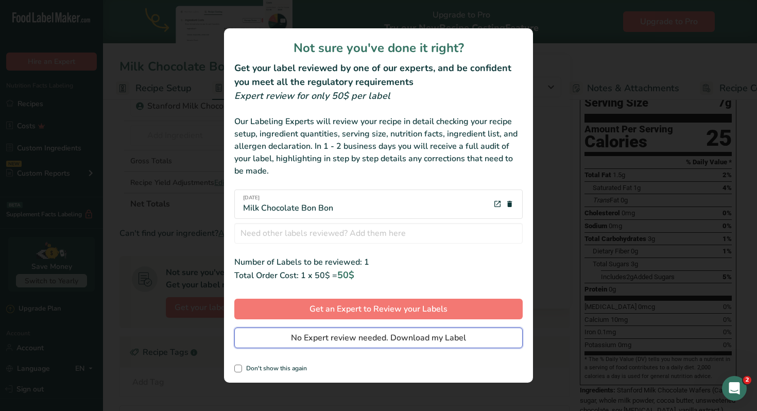
click at [302, 337] on span "No Expert review needed. Download my Label" at bounding box center [378, 338] width 175 height 12
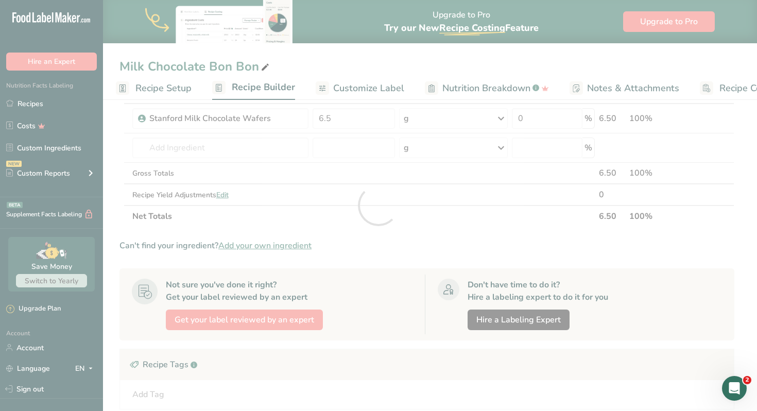
scroll to position [0, 0]
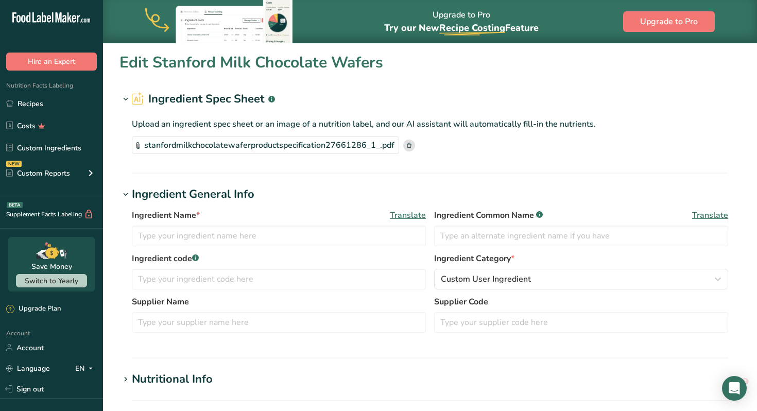
type input "Stanford Milk Chocolate Wafers"
type textarea "Cane sugar, whole milk powder, cocoa butter, unsweetened chocolate, soy [MEDICA…"
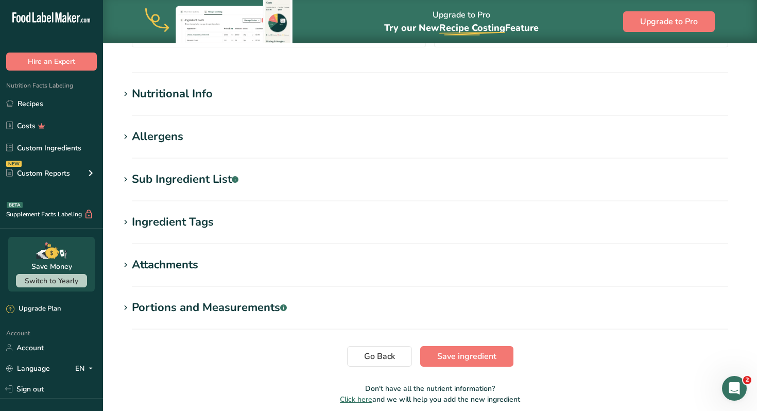
scroll to position [287, 0]
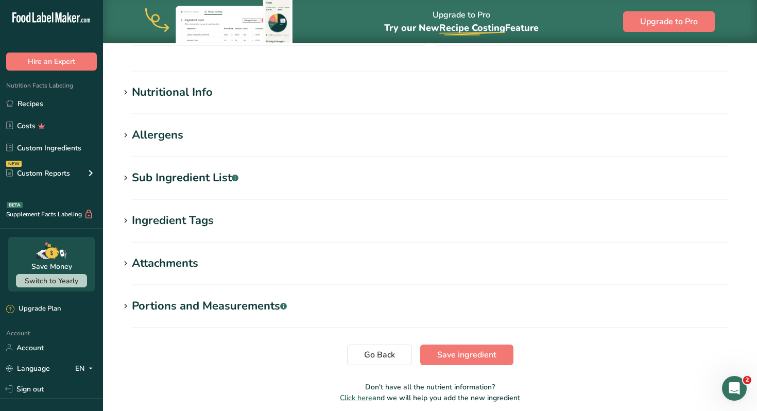
click at [162, 180] on div "Sub Ingredient List .a-a{fill:#347362;}.b-a{fill:#fff;}" at bounding box center [185, 177] width 107 height 17
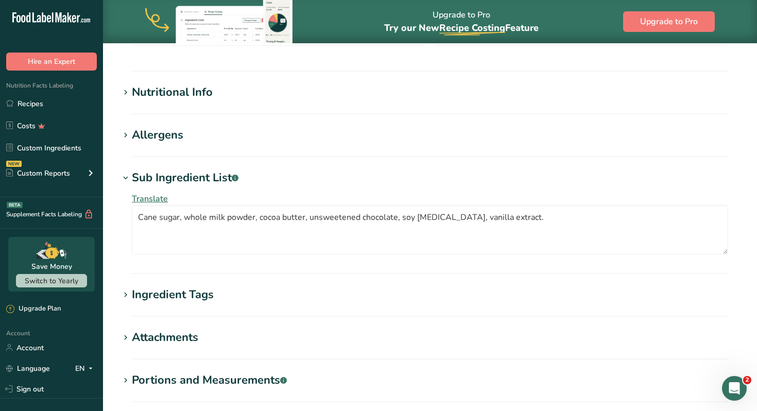
click at [127, 297] on icon at bounding box center [125, 295] width 9 height 14
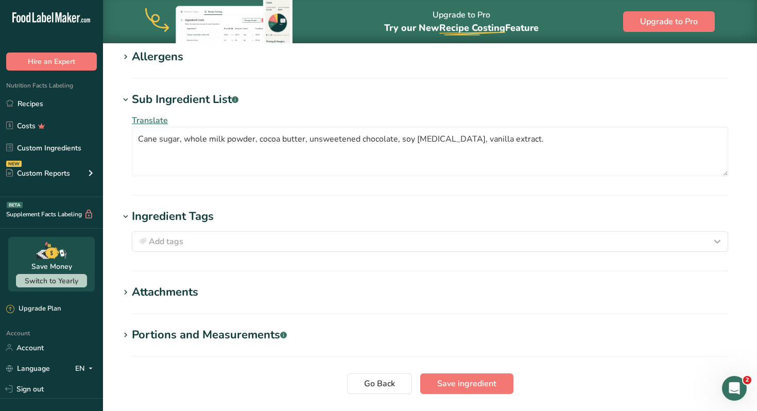
scroll to position [378, 0]
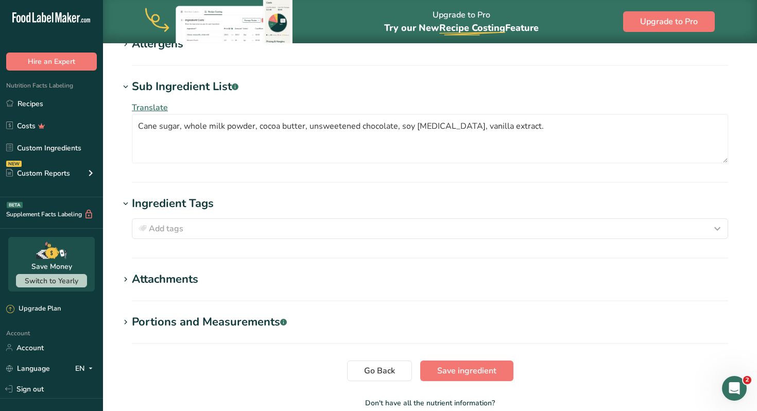
click at [129, 282] on icon at bounding box center [125, 279] width 9 height 14
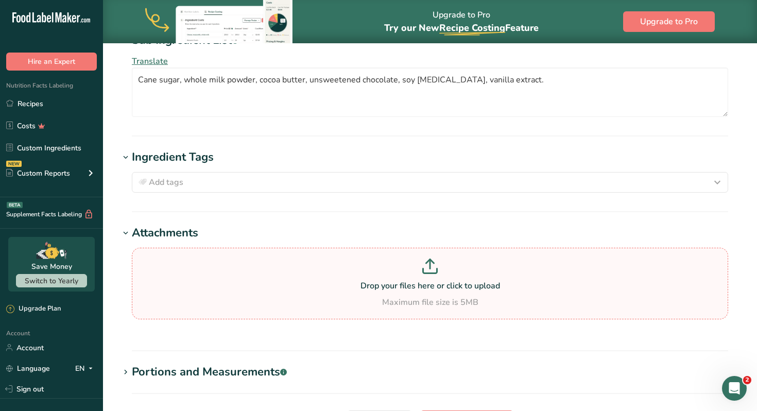
scroll to position [532, 0]
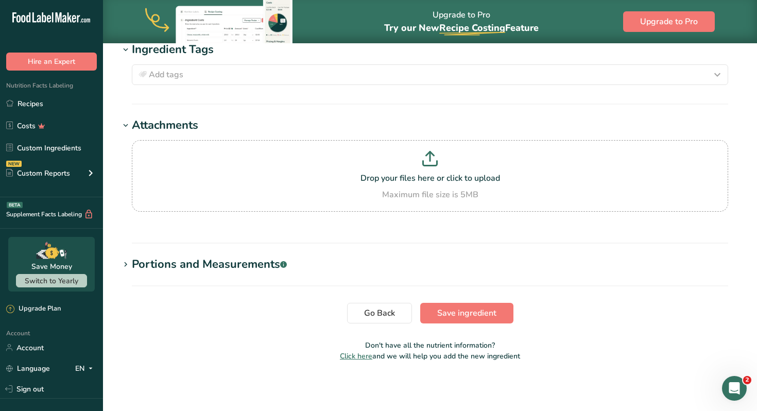
click at [150, 266] on div "Portions and Measurements .a-a{fill:#347362;}.b-a{fill:#fff;}" at bounding box center [209, 264] width 155 height 17
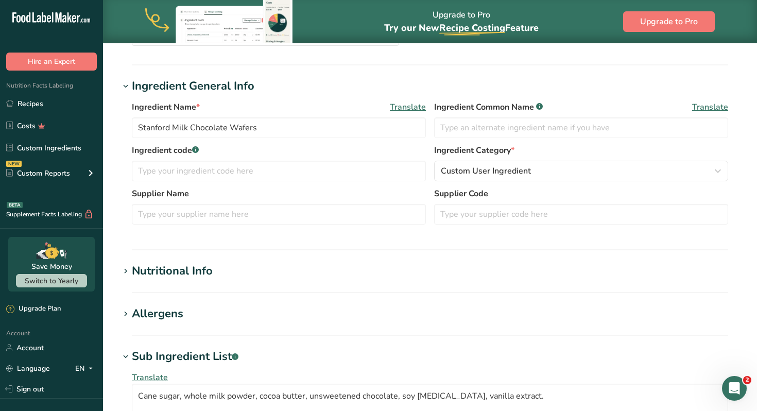
scroll to position [0, 0]
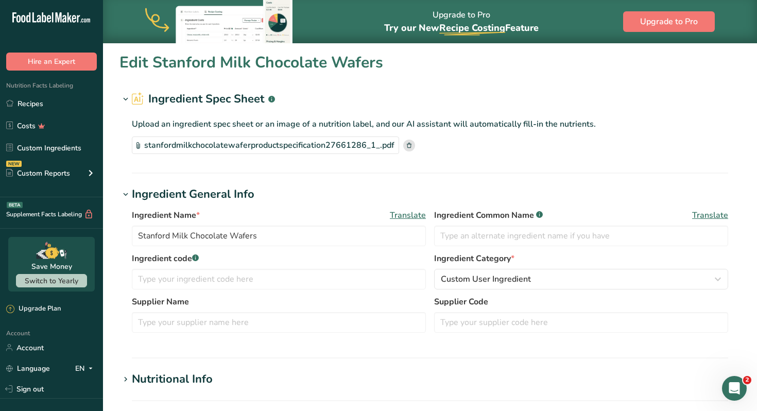
click at [593, 161] on section "Ingredient Spec Sheet .a-a{fill:#347362;}.b-a{fill:#fff;} Upload an ingredient …" at bounding box center [429, 132] width 621 height 83
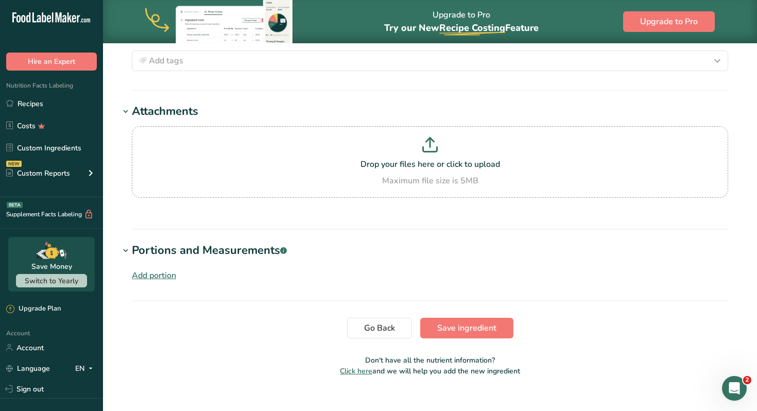
scroll to position [549, 0]
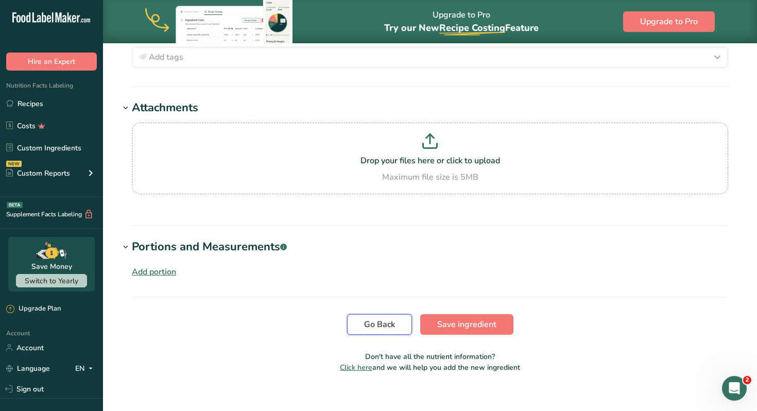
click at [389, 327] on span "Go Back" at bounding box center [379, 324] width 31 height 12
click at [35, 102] on link "Recipes" at bounding box center [51, 104] width 103 height 20
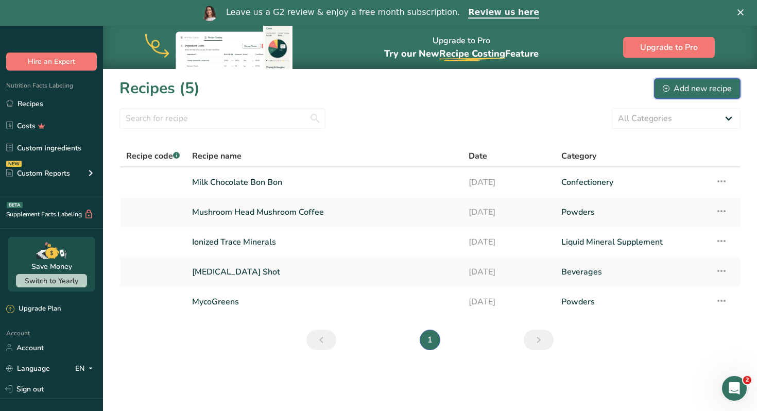
click at [702, 85] on div "Add new recipe" at bounding box center [697, 88] width 69 height 12
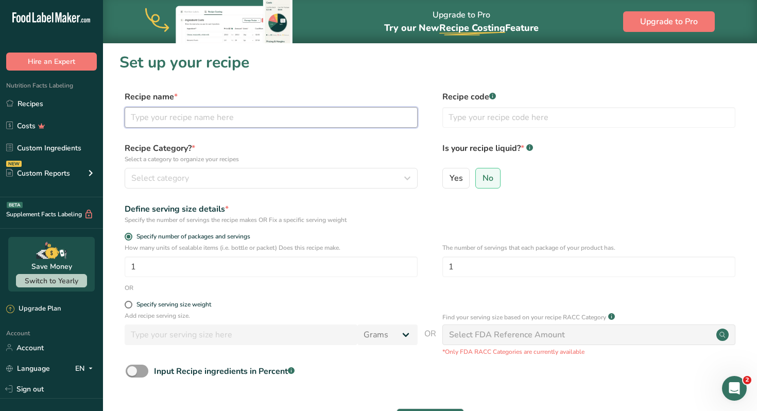
click at [261, 113] on input "text" at bounding box center [271, 117] width 293 height 21
type input "White Chocolate Bon Bon"
click at [449, 291] on div "OR" at bounding box center [429, 287] width 621 height 9
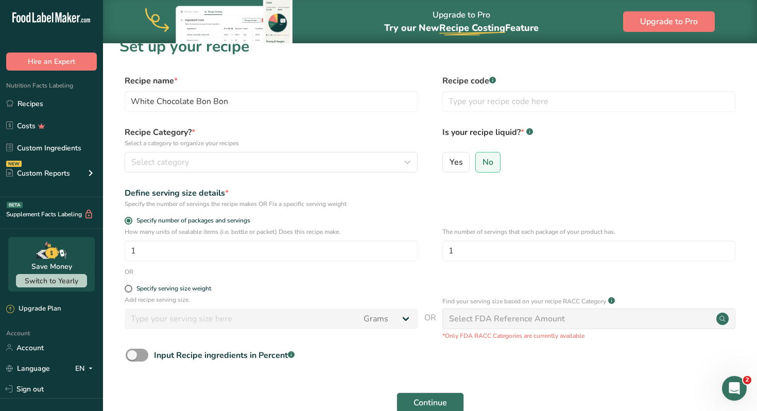
scroll to position [16, 0]
click at [128, 286] on span at bounding box center [129, 288] width 8 height 8
click at [128, 286] on input "Specify serving size weight" at bounding box center [128, 288] width 7 height 7
radio input "true"
radio input "false"
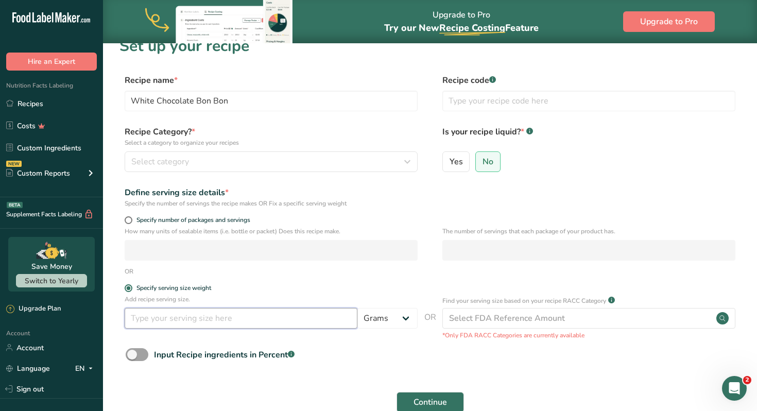
click at [158, 322] on input "number" at bounding box center [241, 318] width 233 height 21
type input "6.5"
click at [305, 389] on div "Continue" at bounding box center [429, 402] width 621 height 33
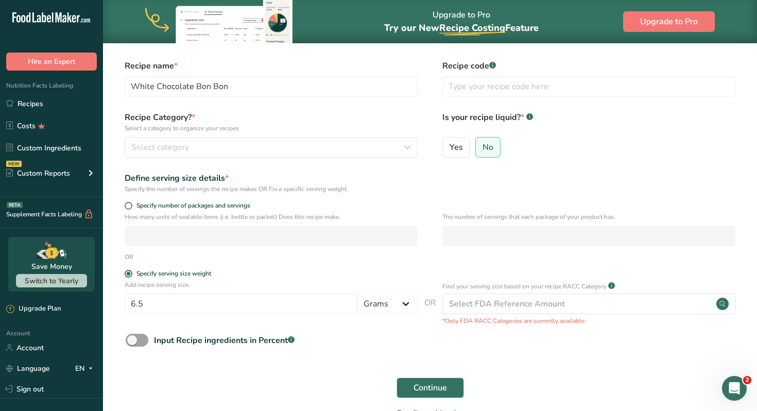
scroll to position [31, 0]
click at [421, 387] on span "Continue" at bounding box center [430, 387] width 33 height 12
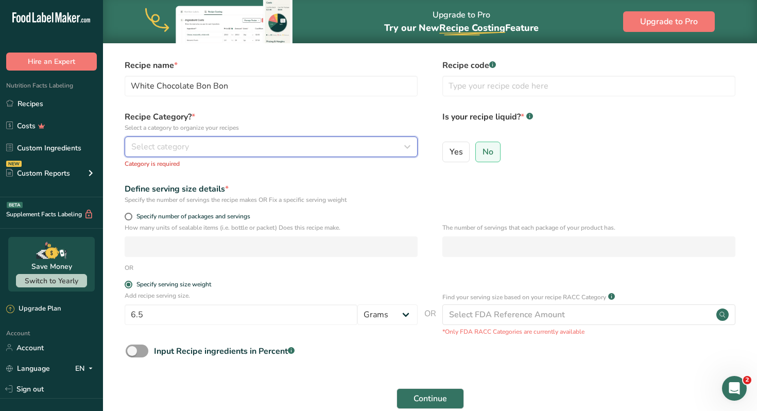
click at [248, 150] on div "Select category" at bounding box center [267, 147] width 273 height 12
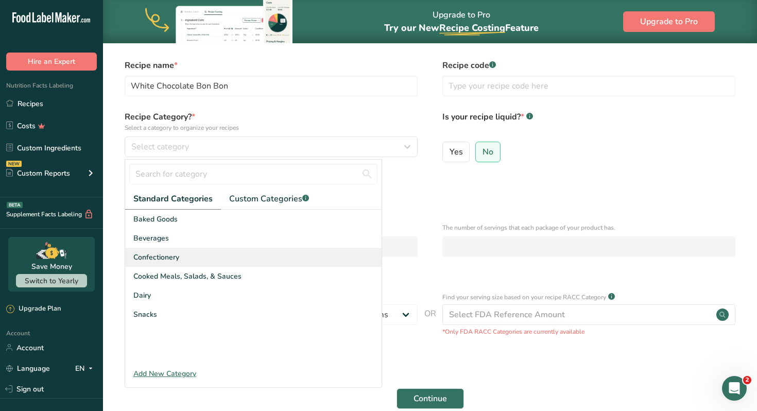
click at [162, 257] on span "Confectionery" at bounding box center [156, 257] width 46 height 11
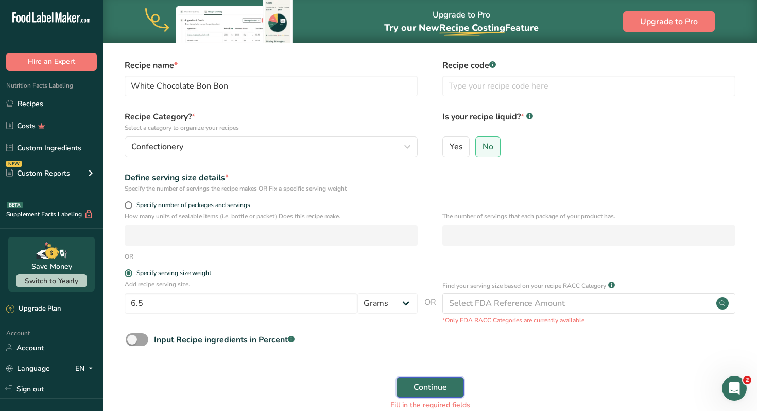
click at [425, 390] on span "Continue" at bounding box center [430, 387] width 33 height 12
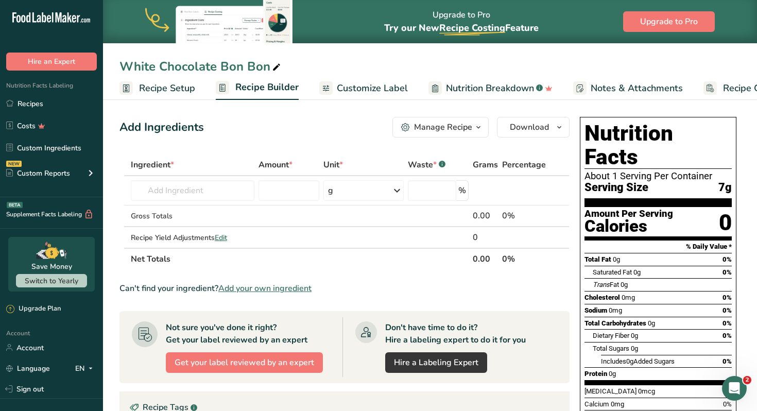
click at [251, 291] on span "Add your own ingredient" at bounding box center [264, 288] width 93 height 12
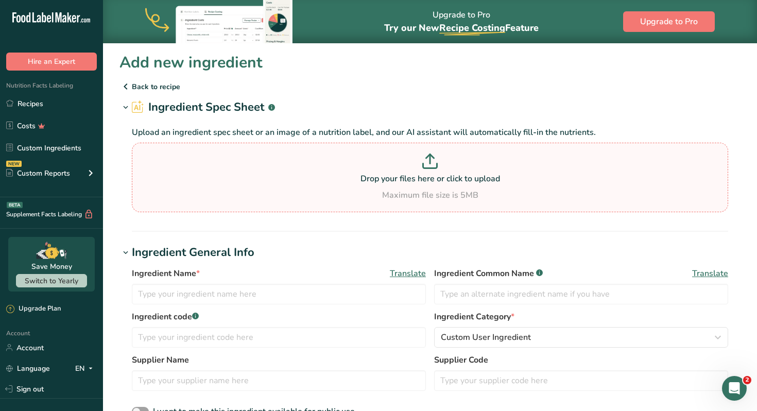
click at [411, 171] on p at bounding box center [429, 162] width 591 height 19
click at [411, 171] on input "Drop your files here or click to upload Maximum file size is 5MB" at bounding box center [430, 178] width 596 height 70
type input "C:\fakepath\nutritional_report_-_51556_classic_white_chocolate.pdf"
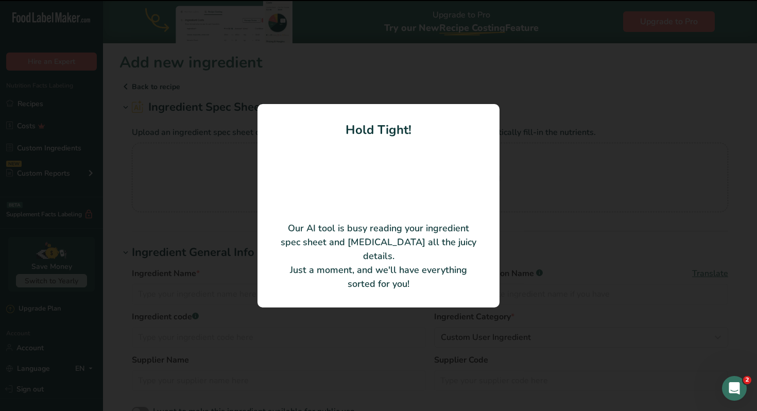
type input "CLASSIC WHITE CHOCOLATE WAFER (RA MB)"
type input "61349"
type input "[PERSON_NAME] Quality Chocolate, Inc."
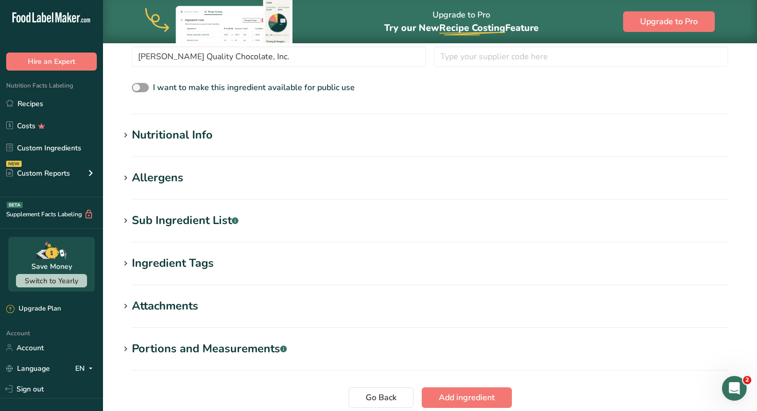
scroll to position [282, 0]
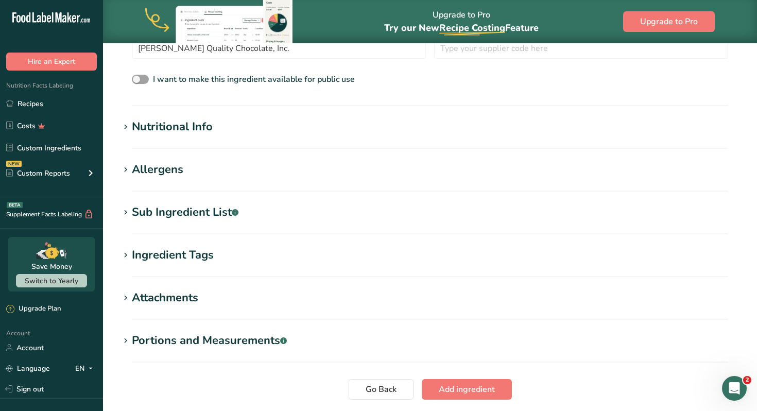
click at [121, 131] on span at bounding box center [125, 127] width 12 height 12
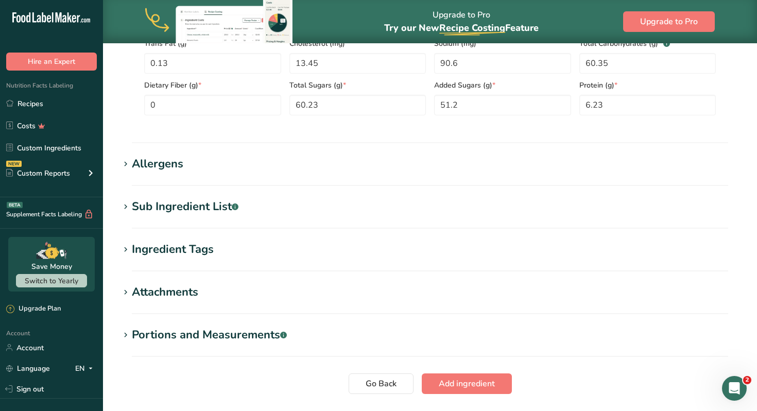
scroll to position [597, 0]
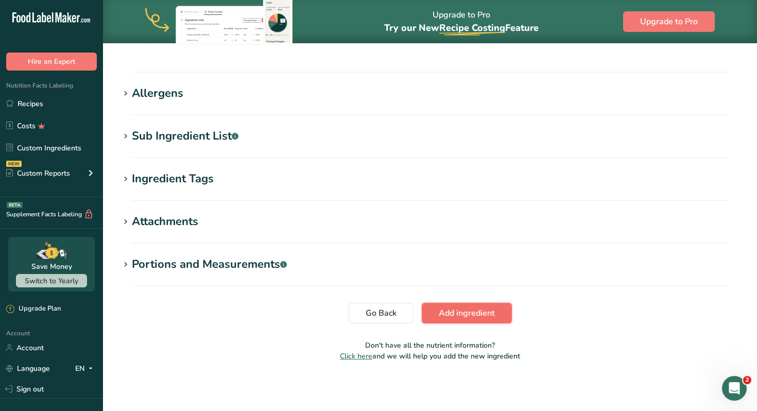
click at [462, 316] on span "Add ingredient" at bounding box center [467, 313] width 56 height 12
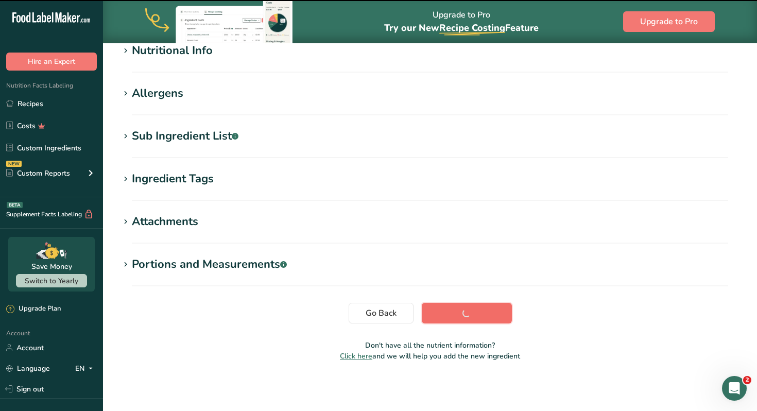
scroll to position [142, 0]
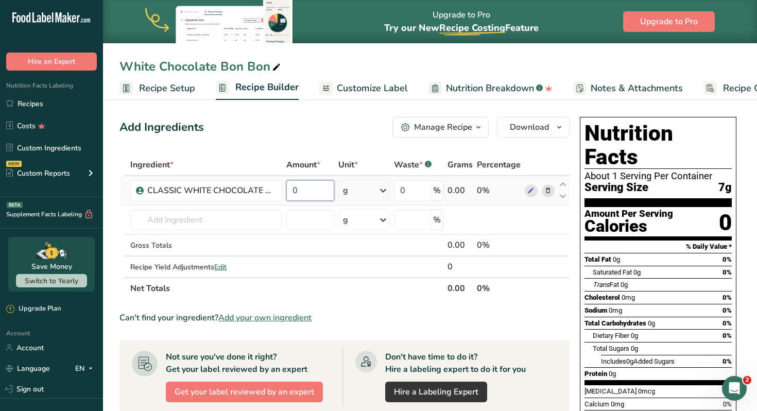
click at [303, 190] on input "0" at bounding box center [309, 190] width 47 height 21
click at [156, 87] on span "Recipe Setup" at bounding box center [167, 88] width 56 height 14
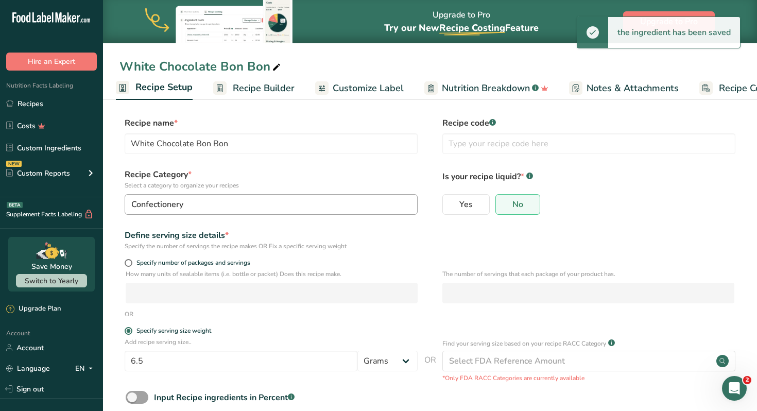
scroll to position [9, 0]
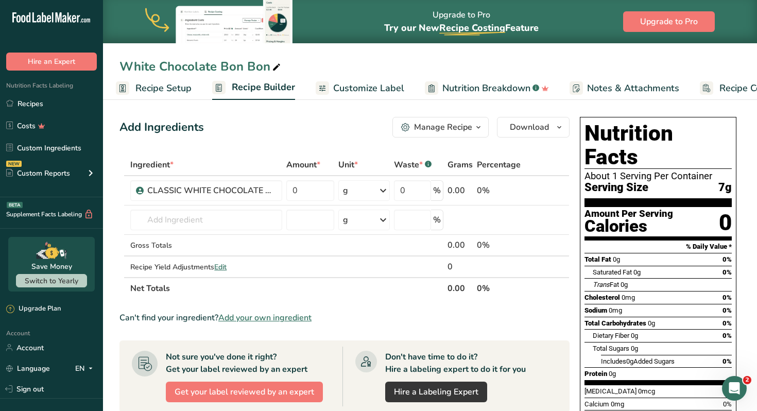
click at [172, 91] on span "Recipe Setup" at bounding box center [163, 88] width 56 height 14
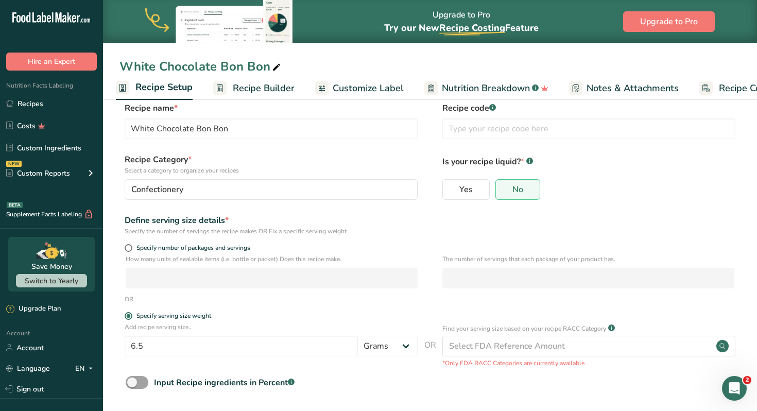
scroll to position [26, 0]
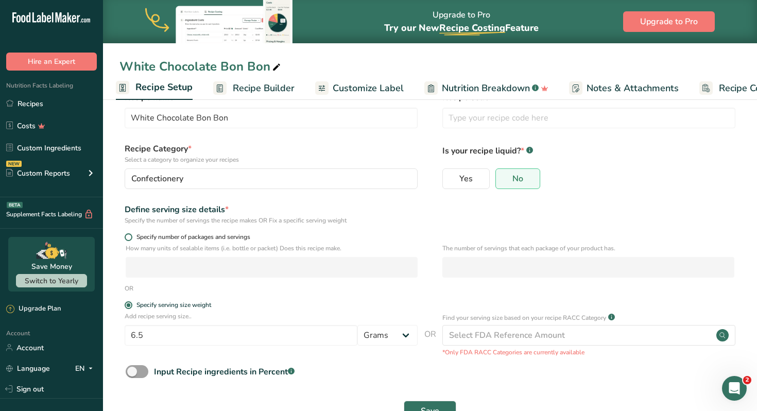
click at [130, 237] on span at bounding box center [129, 237] width 8 height 8
click at [130, 237] on input "Specify number of packages and servings" at bounding box center [128, 237] width 7 height 7
radio input "true"
radio input "false"
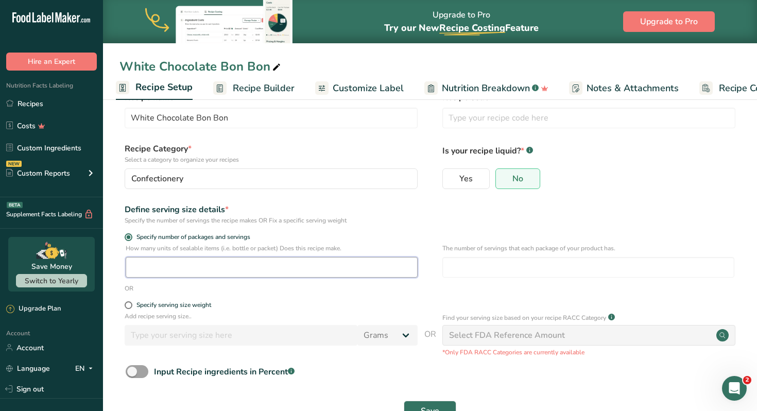
click at [176, 263] on input "number" at bounding box center [272, 267] width 292 height 21
type input "1"
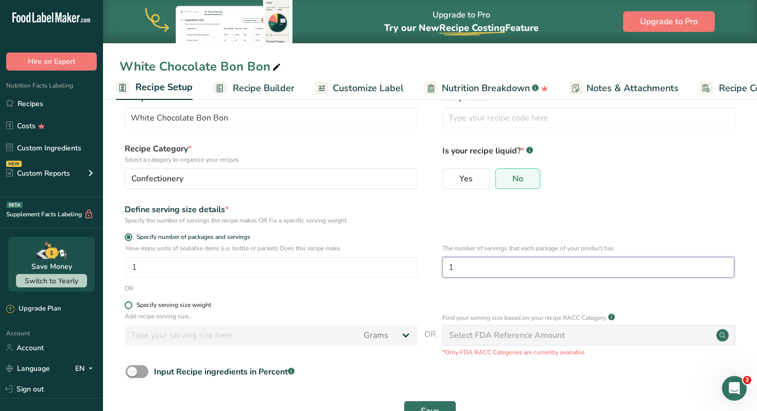
type input "1"
click at [356, 306] on label "Specify serving size weight" at bounding box center [271, 305] width 293 height 8
click at [131, 306] on input "Specify serving size weight" at bounding box center [128, 305] width 7 height 7
radio input "true"
radio input "false"
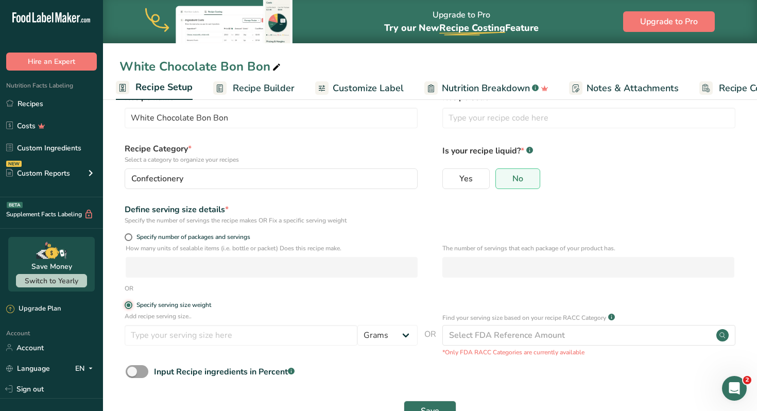
scroll to position [59, 0]
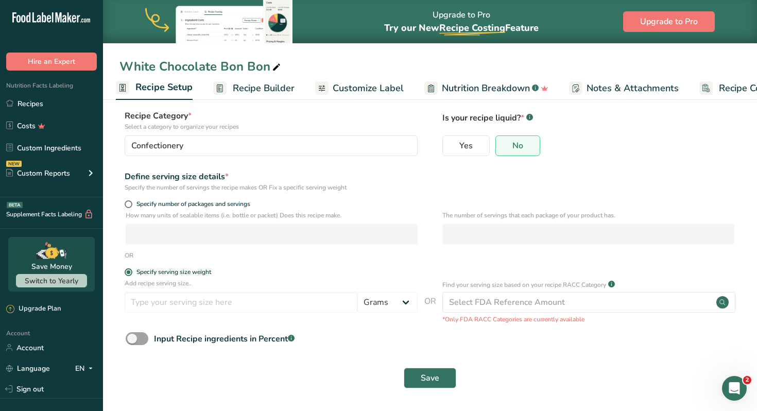
click at [446, 273] on div "Specify serving size weight" at bounding box center [429, 273] width 621 height 10
click at [180, 215] on p "How many units of sealable items (i.e. bottle or packet) Does this recipe make." at bounding box center [272, 215] width 292 height 9
click at [183, 204] on span "Specify number of packages and servings" at bounding box center [191, 204] width 118 height 8
click at [131, 204] on input "Specify number of packages and servings" at bounding box center [128, 204] width 7 height 7
radio input "true"
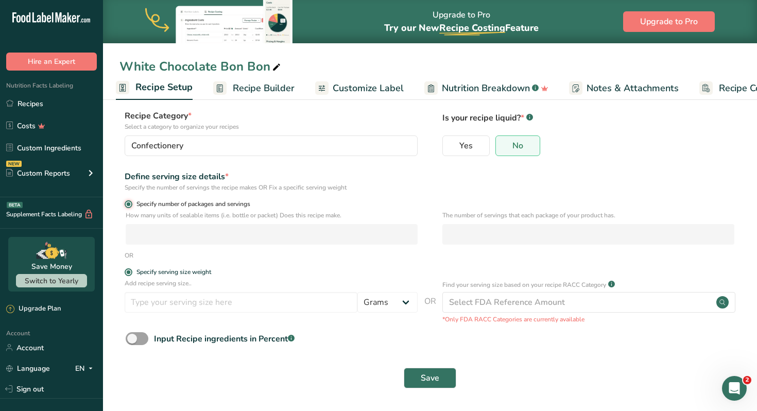
radio input "false"
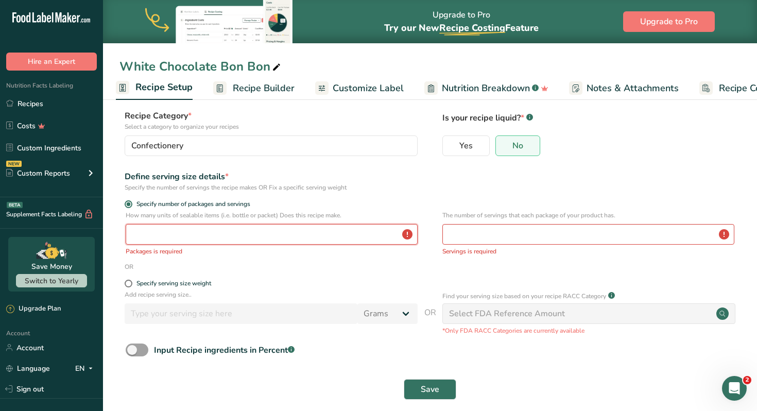
click at [162, 232] on input "number" at bounding box center [272, 234] width 292 height 21
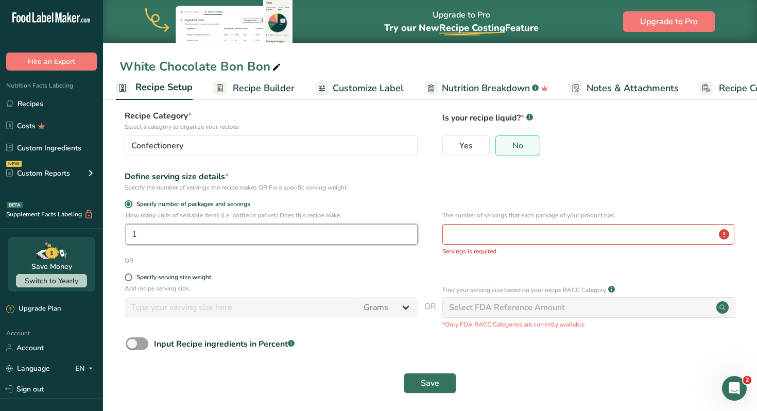
type input "1"
click at [569, 238] on input "number" at bounding box center [588, 234] width 292 height 21
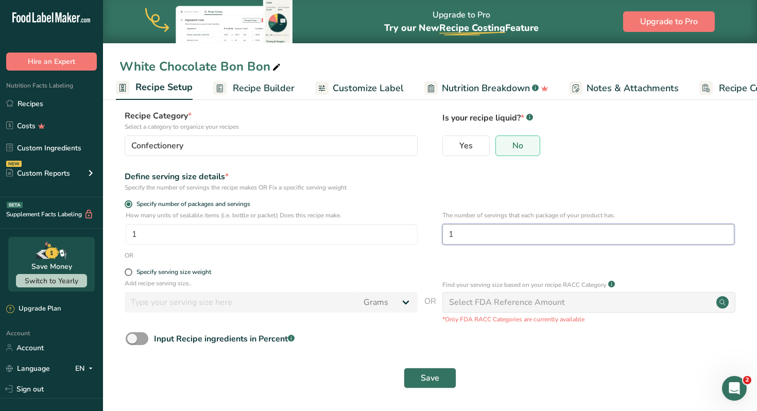
type input "1"
click at [614, 375] on div "Save" at bounding box center [430, 378] width 609 height 21
click at [435, 380] on span "Save" at bounding box center [430, 378] width 19 height 12
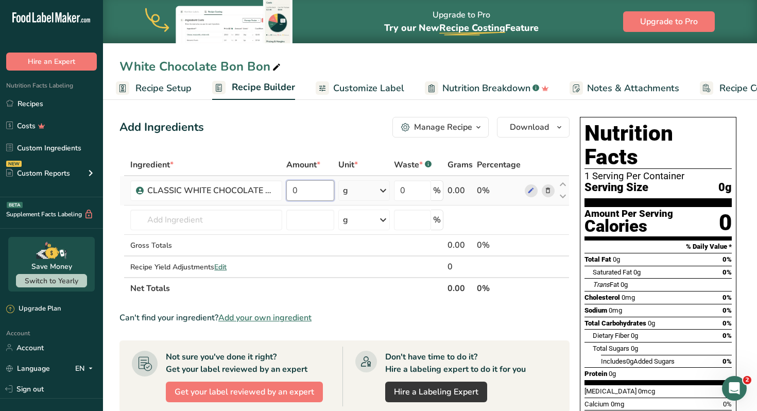
click at [294, 194] on input "0" at bounding box center [309, 190] width 47 height 21
click at [297, 195] on input "0" at bounding box center [309, 190] width 47 height 21
drag, startPoint x: 298, startPoint y: 196, endPoint x: 287, endPoint y: 192, distance: 10.9
click at [287, 192] on input "0" at bounding box center [309, 190] width 47 height 21
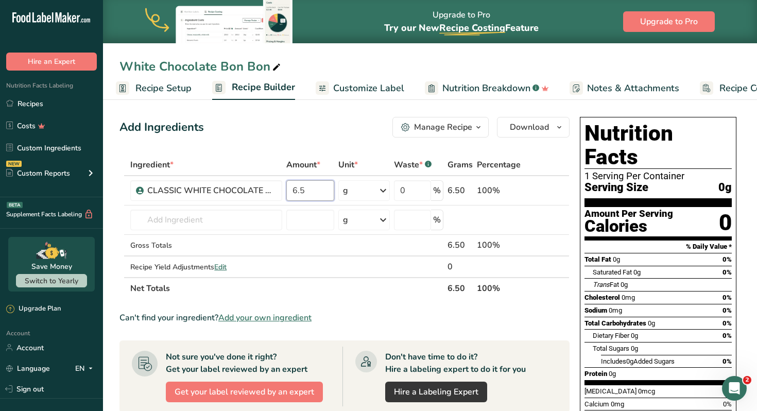
type input "6.5"
click at [380, 311] on section "Ingredient * Amount * Unit * Waste * .a-a{fill:#347362;}.b-a{fill:#fff;} Grams …" at bounding box center [344, 392] width 450 height 476
click at [541, 129] on span "Download" at bounding box center [529, 127] width 39 height 12
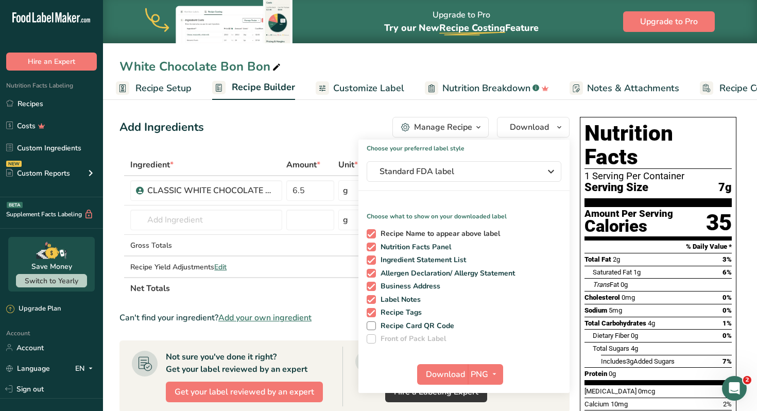
click at [373, 234] on span at bounding box center [371, 233] width 9 height 9
click at [373, 234] on input "Recipe Name to appear above label" at bounding box center [370, 233] width 7 height 7
checkbox input "false"
click at [373, 282] on span at bounding box center [371, 286] width 9 height 9
click at [373, 283] on input "Business Address" at bounding box center [370, 286] width 7 height 7
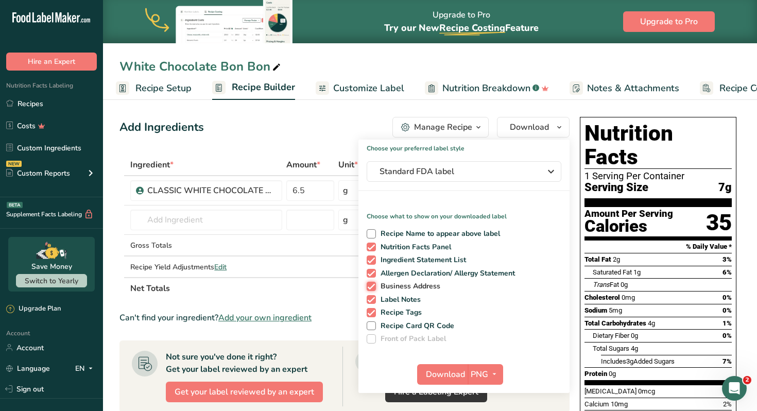
checkbox input "false"
click at [372, 300] on span at bounding box center [371, 299] width 9 height 9
click at [372, 300] on input "Label Notes" at bounding box center [370, 299] width 7 height 7
checkbox input "false"
click at [373, 315] on span at bounding box center [371, 312] width 9 height 9
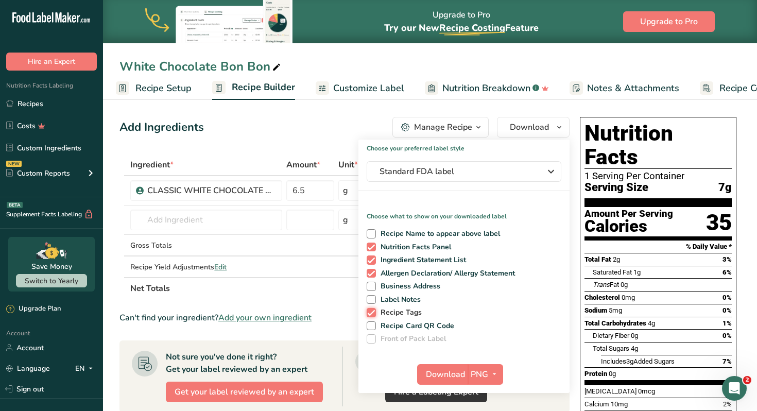
click at [373, 315] on input "Recipe Tags" at bounding box center [370, 312] width 7 height 7
checkbox input "false"
click at [483, 373] on span "PNG" at bounding box center [480, 374] width 18 height 12
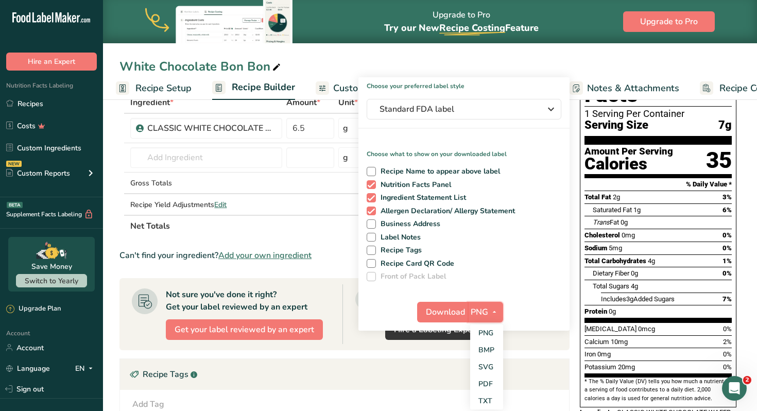
scroll to position [69, 0]
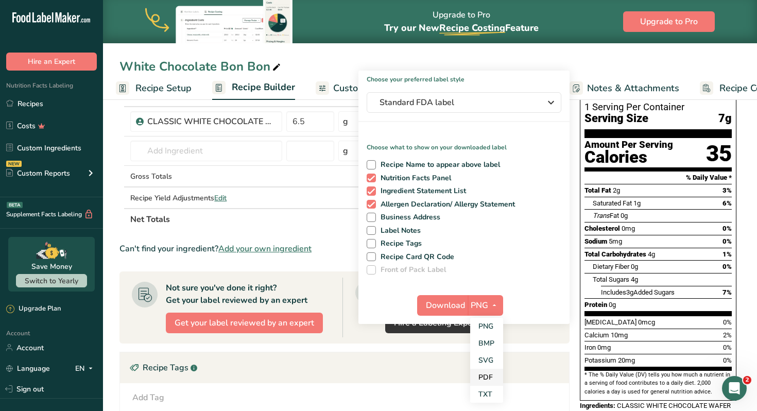
click at [486, 380] on link "PDF" at bounding box center [486, 377] width 33 height 17
click at [528, 281] on div "Choose your preferred label style Standard FDA label Standard FDA label The mos…" at bounding box center [463, 197] width 211 height 253
click at [441, 303] on span "Download" at bounding box center [445, 305] width 39 height 12
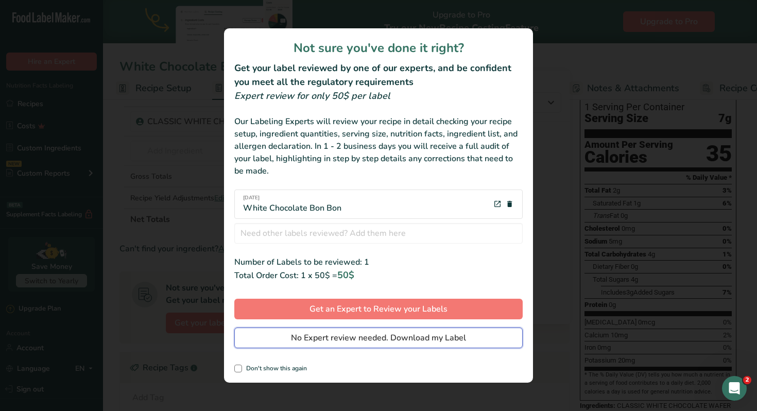
click at [348, 334] on span "No Expert review needed. Download my Label" at bounding box center [378, 338] width 175 height 12
